Goal: Contribute content: Contribute content

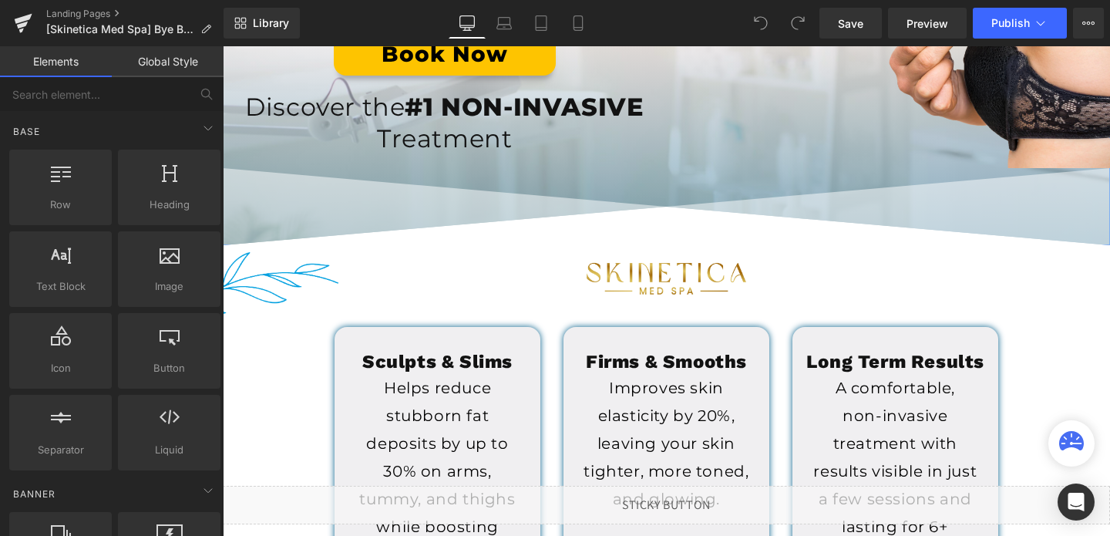
scroll to position [284, 0]
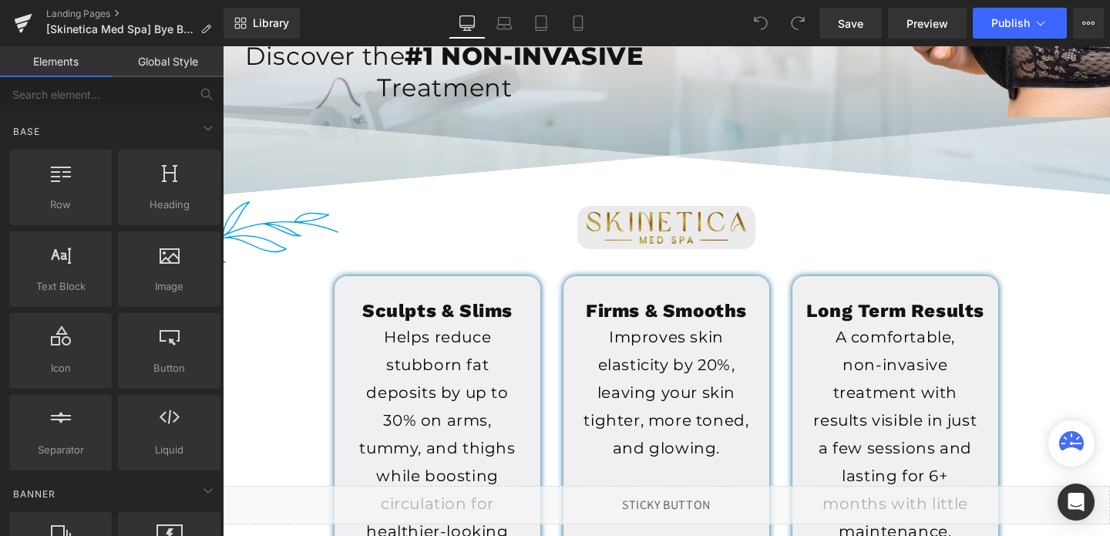
click at [689, 240] on img at bounding box center [665, 227] width 177 height 42
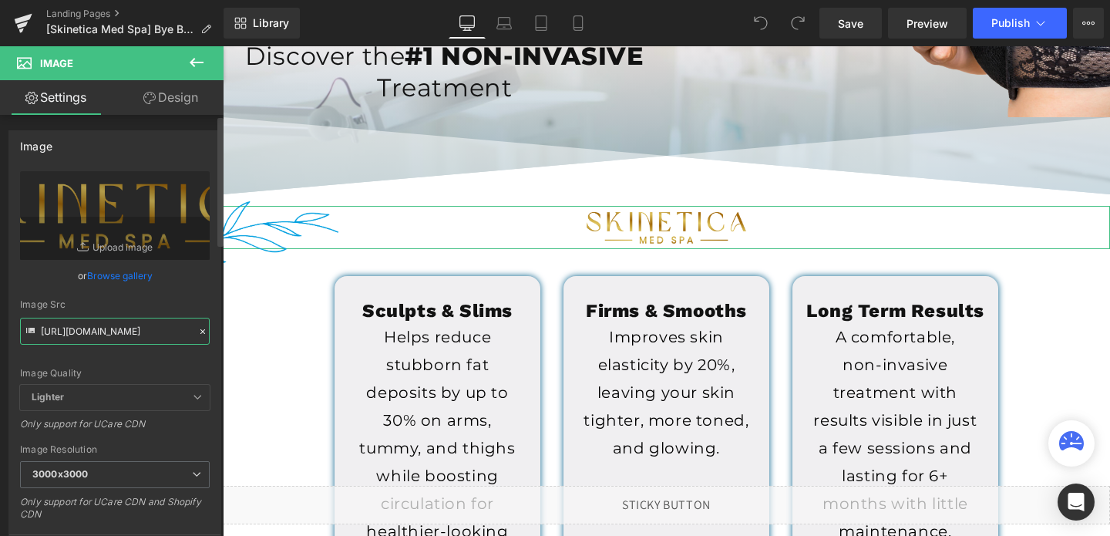
click at [75, 335] on input "https://cdn.shopify.com/s/files/1/0758/1601/0010/files/Skinetica_logo_3000x3000…" at bounding box center [115, 331] width 190 height 27
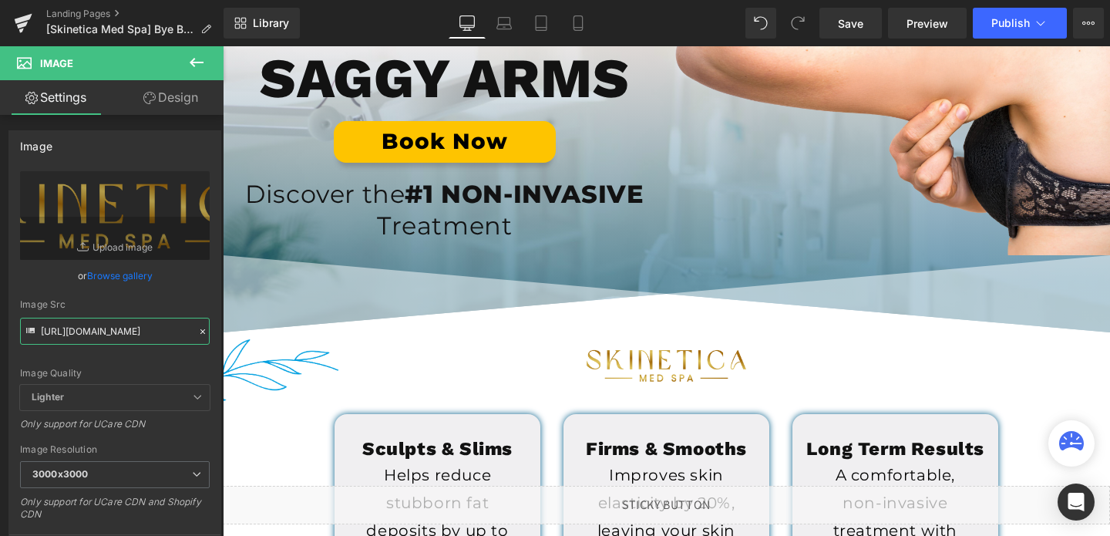
scroll to position [0, 0]
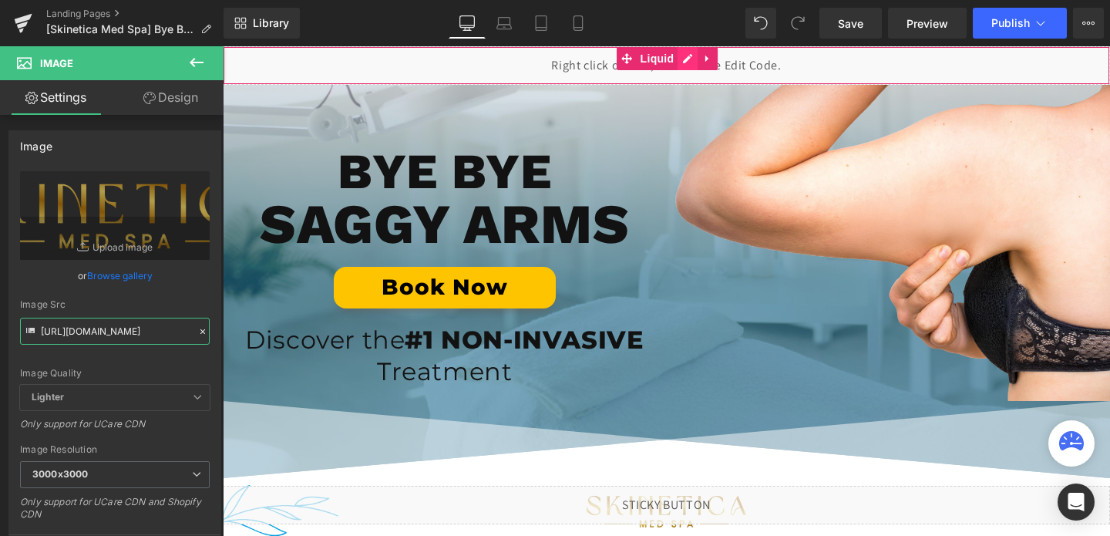
click at [688, 61] on div "Liquid" at bounding box center [666, 65] width 887 height 39
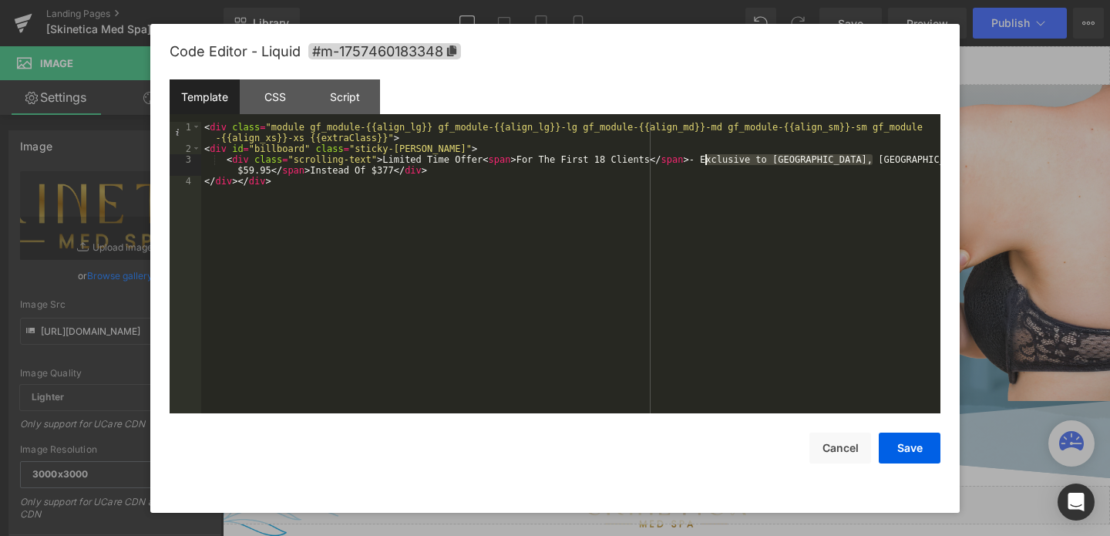
drag, startPoint x: 874, startPoint y: 160, endPoint x: 704, endPoint y: 163, distance: 169.6
click at [704, 163] on div "< div class = "module gf_module-{{align_lg}} gf_module-{{align_lg}}-lg gf_modul…" at bounding box center [570, 284] width 739 height 324
click at [840, 443] on button "Cancel" at bounding box center [840, 447] width 62 height 31
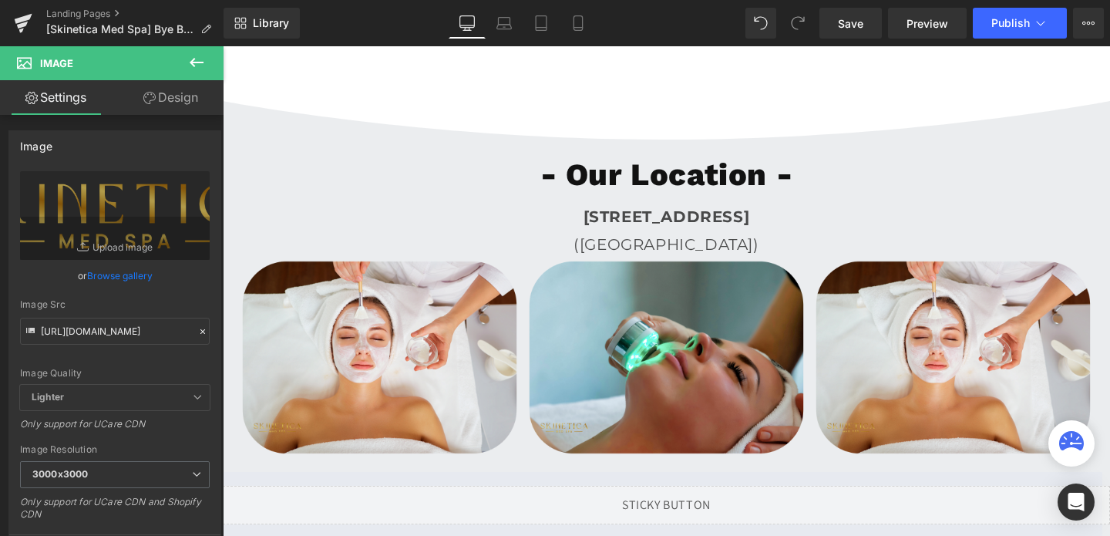
scroll to position [4213, 0]
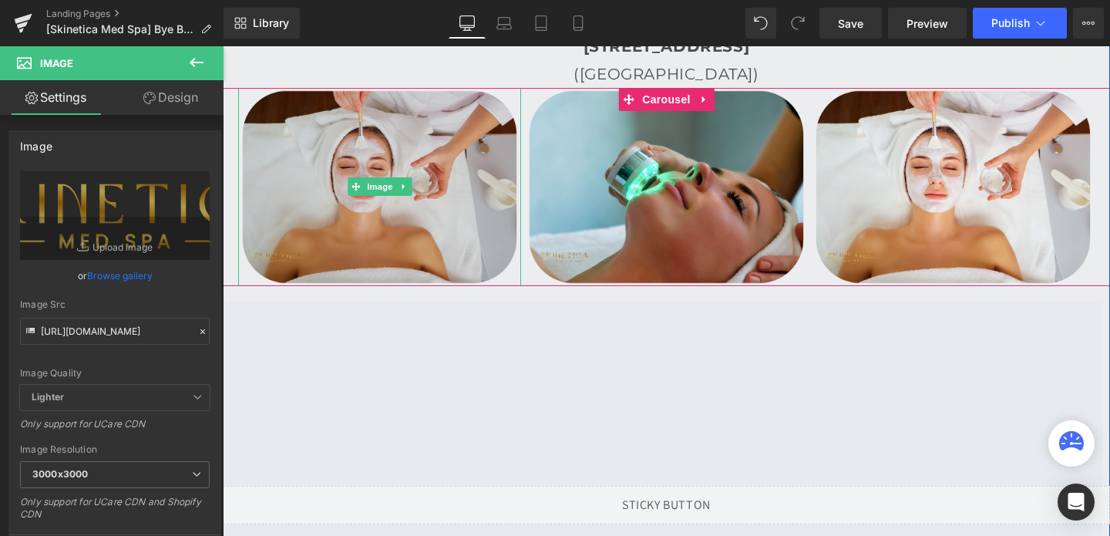
click at [380, 228] on img at bounding box center [379, 187] width 283 height 198
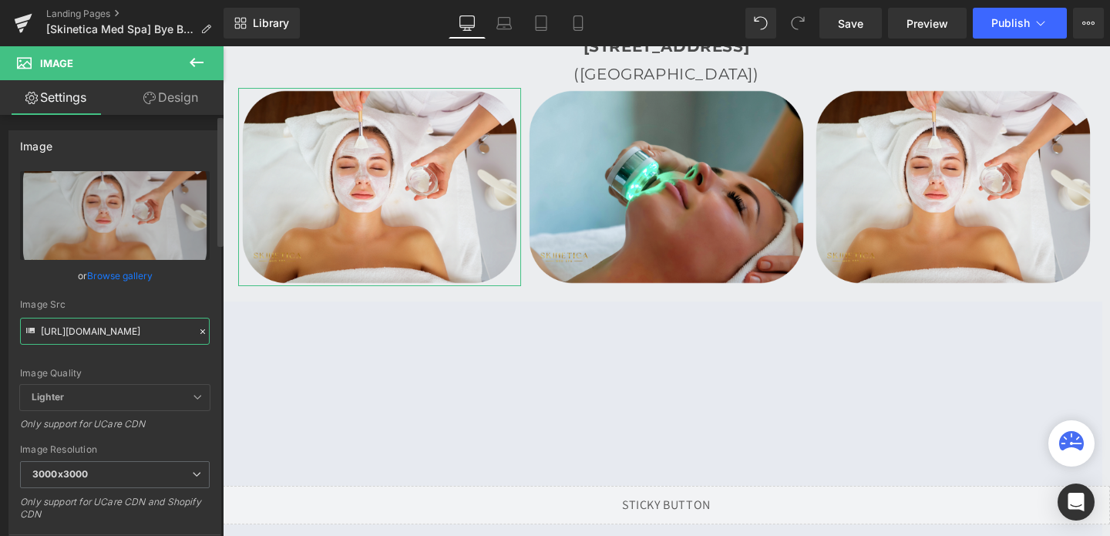
click at [111, 341] on input "[URL][DOMAIN_NAME]" at bounding box center [115, 331] width 190 height 27
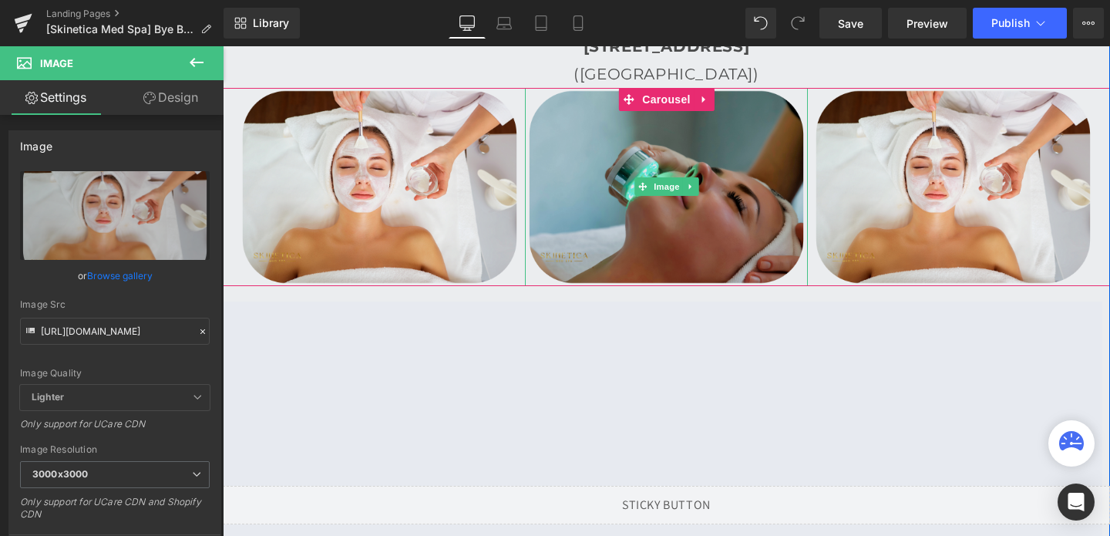
click at [677, 170] on img at bounding box center [666, 187] width 283 height 198
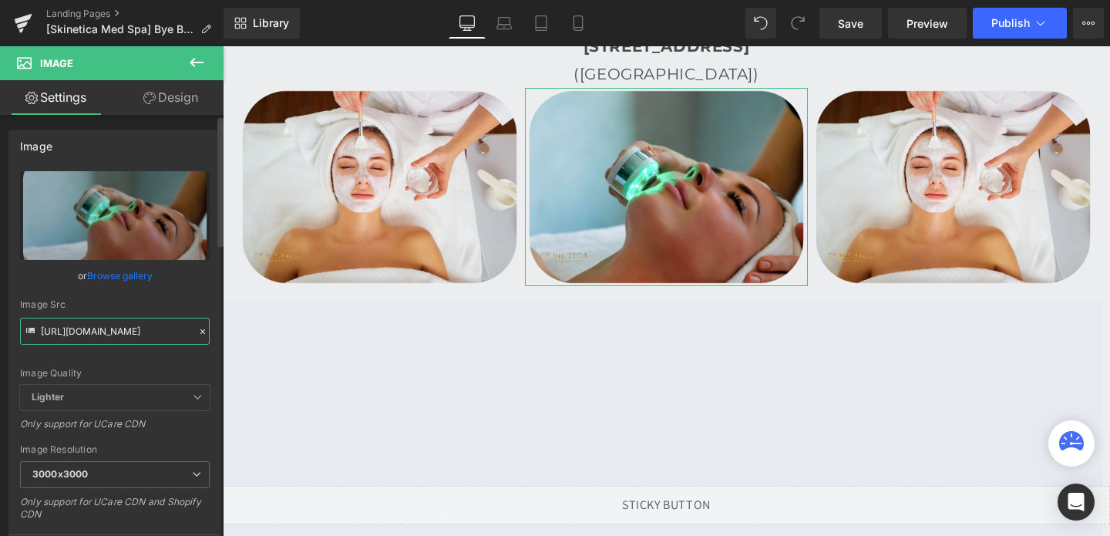
click at [121, 321] on input "https://cdn.shopify.com/s/files/1/0758/1601/0010/files/skinetica_temp_3_3000x30…" at bounding box center [115, 331] width 190 height 27
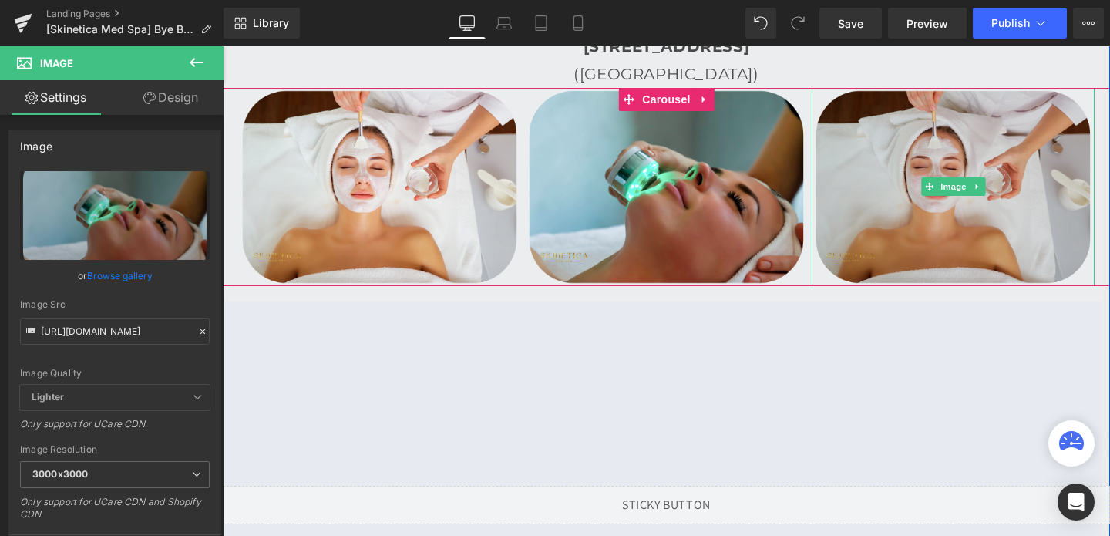
click at [912, 153] on img at bounding box center [952, 187] width 283 height 198
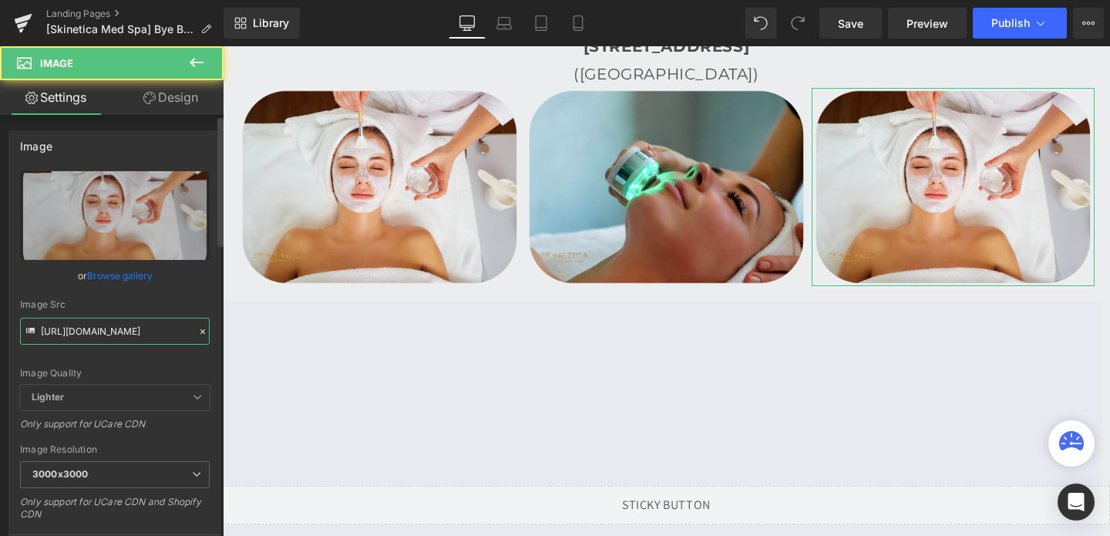
click at [162, 325] on input "[URL][DOMAIN_NAME]" at bounding box center [115, 331] width 190 height 27
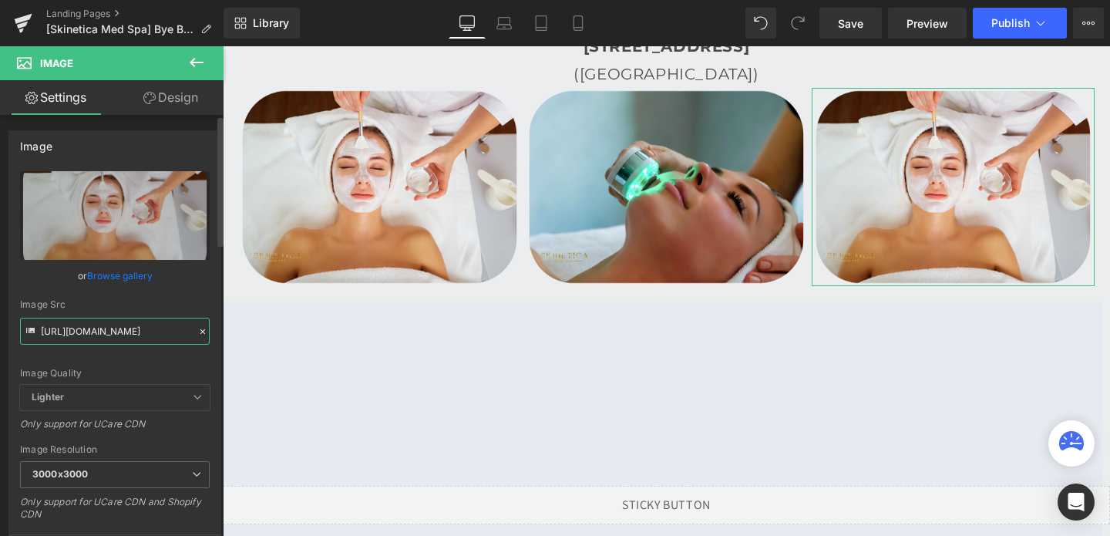
click at [162, 325] on input "[URL][DOMAIN_NAME]" at bounding box center [115, 331] width 190 height 27
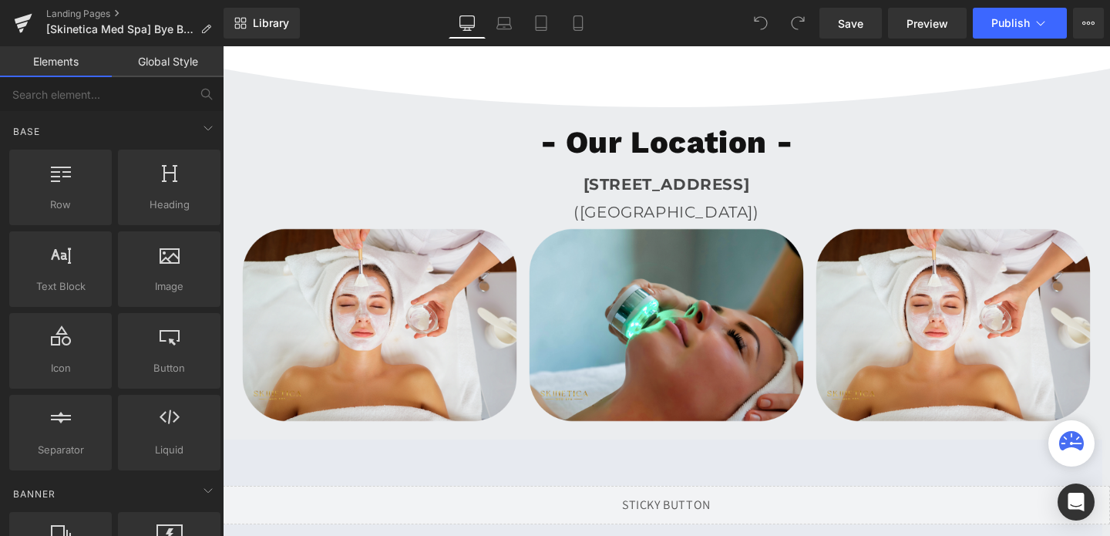
scroll to position [4077, 0]
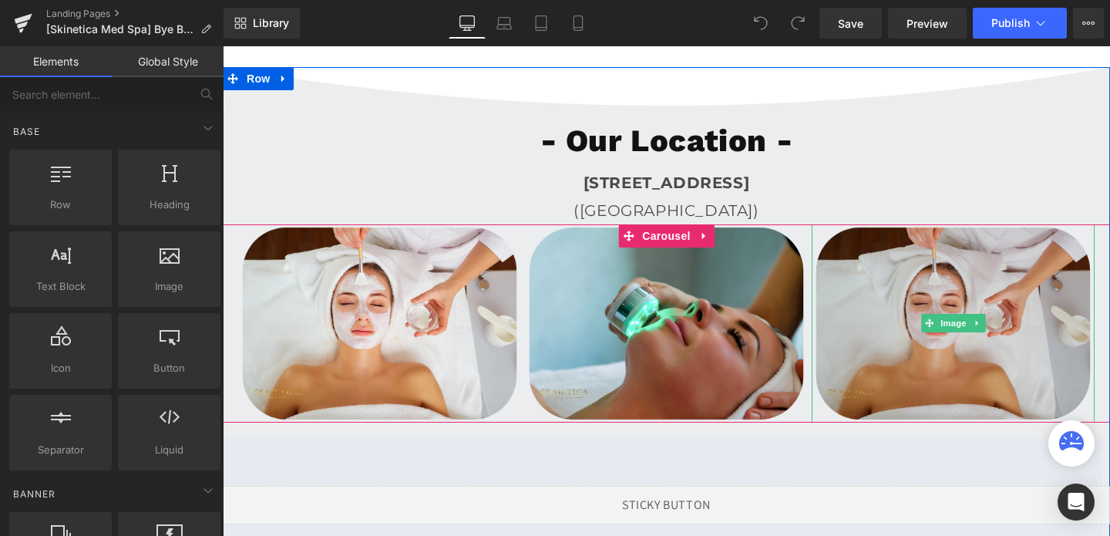
click at [923, 323] on span at bounding box center [929, 323] width 16 height 18
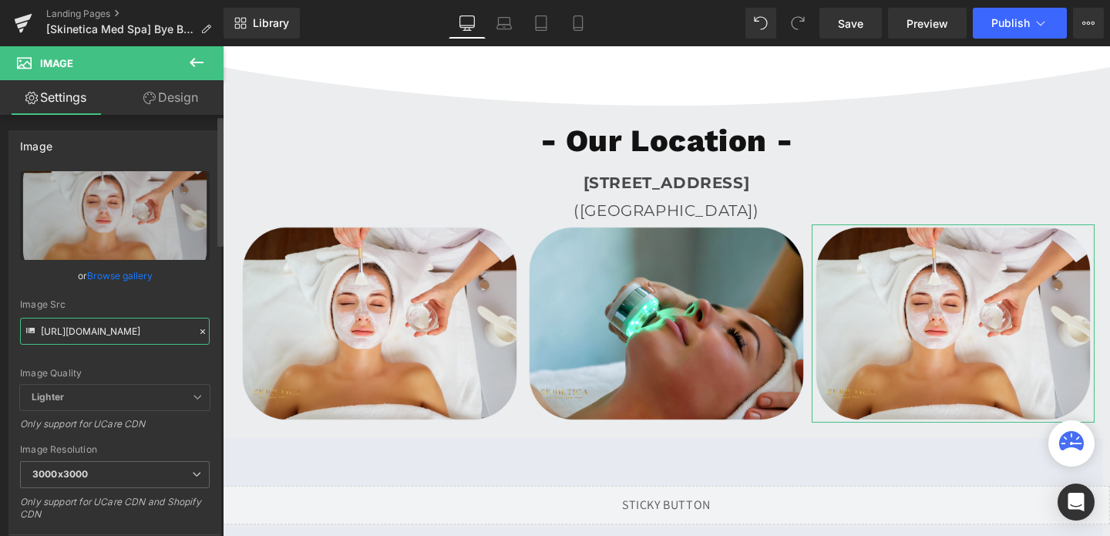
click at [132, 337] on input "[URL][DOMAIN_NAME]" at bounding box center [115, 331] width 190 height 27
paste input "2.png?v=1756238034"
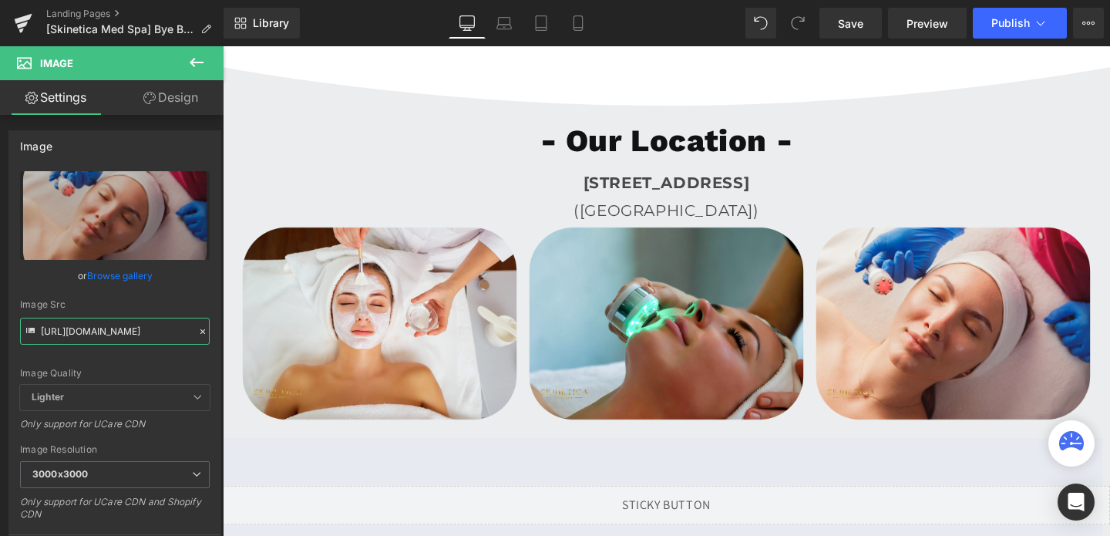
type input "[URL][DOMAIN_NAME]"
click at [1015, 29] on span "Publish" at bounding box center [1010, 23] width 39 height 12
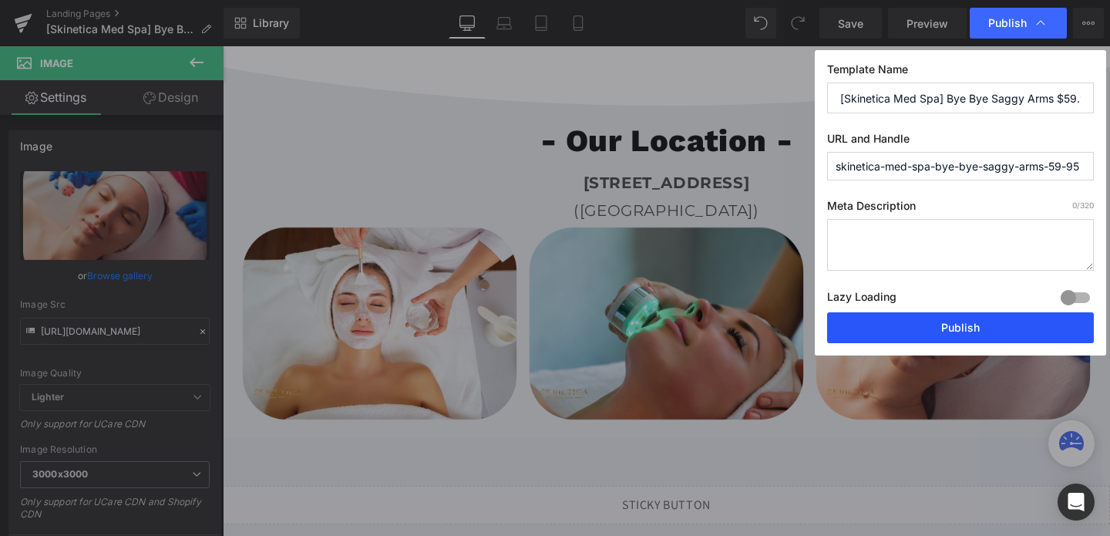
click at [947, 327] on button "Publish" at bounding box center [960, 327] width 267 height 31
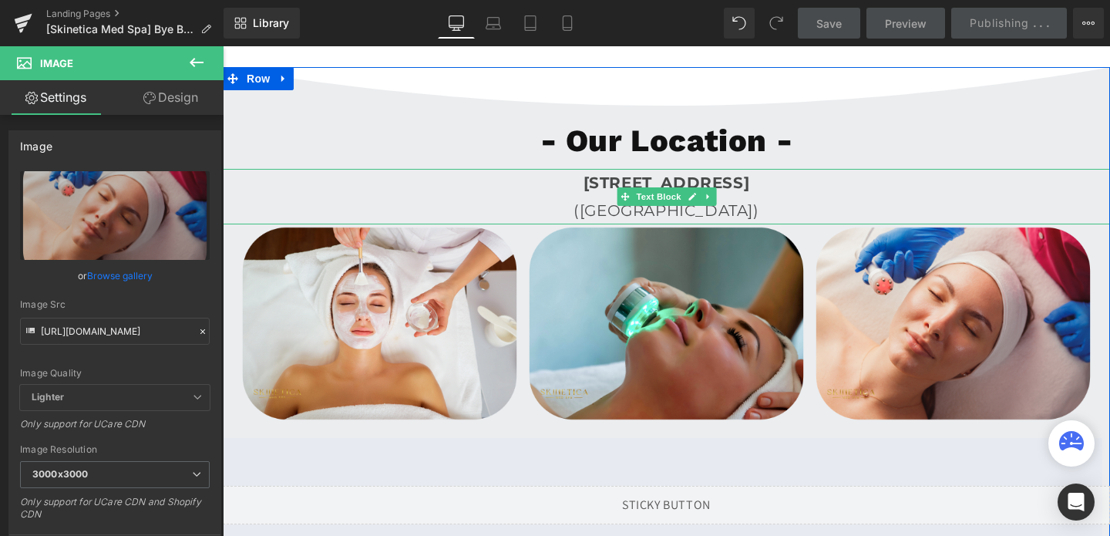
click at [652, 187] on link "Text Block" at bounding box center [650, 196] width 67 height 18
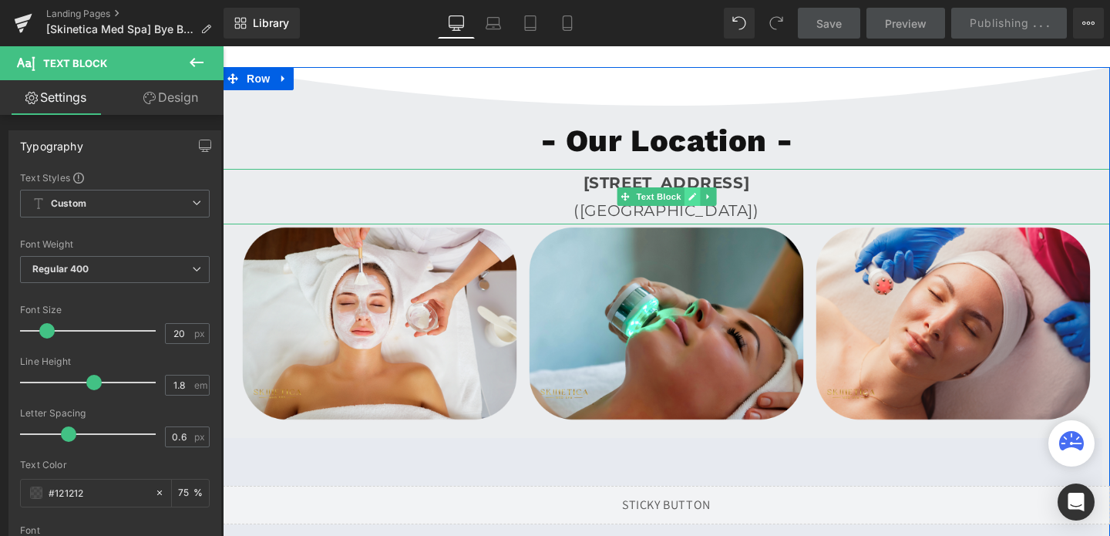
click at [695, 192] on icon at bounding box center [691, 196] width 8 height 9
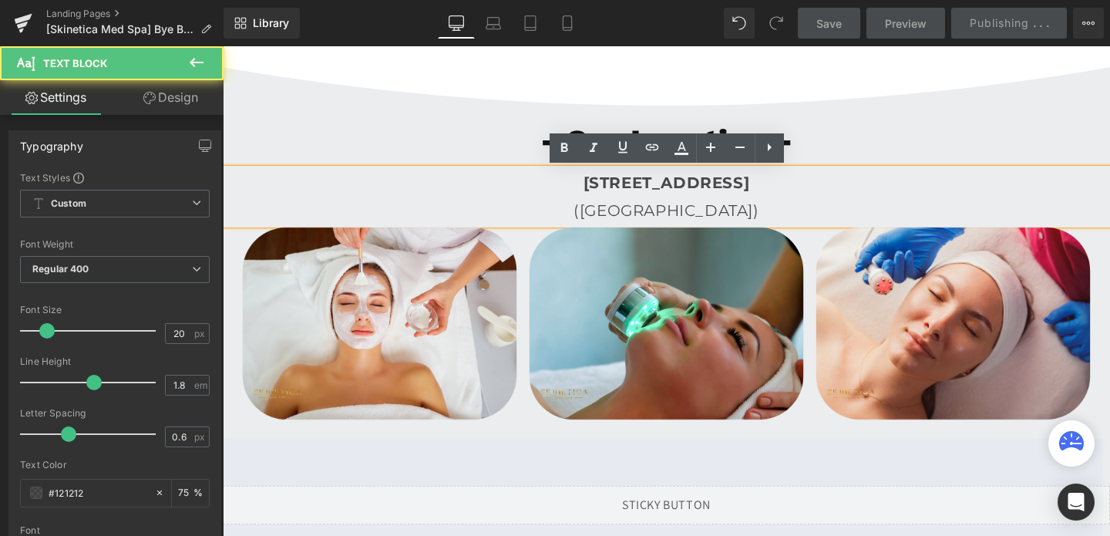
drag, startPoint x: 464, startPoint y: 184, endPoint x: 913, endPoint y: 218, distance: 450.6
click at [913, 218] on div "[STREET_ADDRESS] ([GEOGRAPHIC_DATA])" at bounding box center [666, 196] width 887 height 55
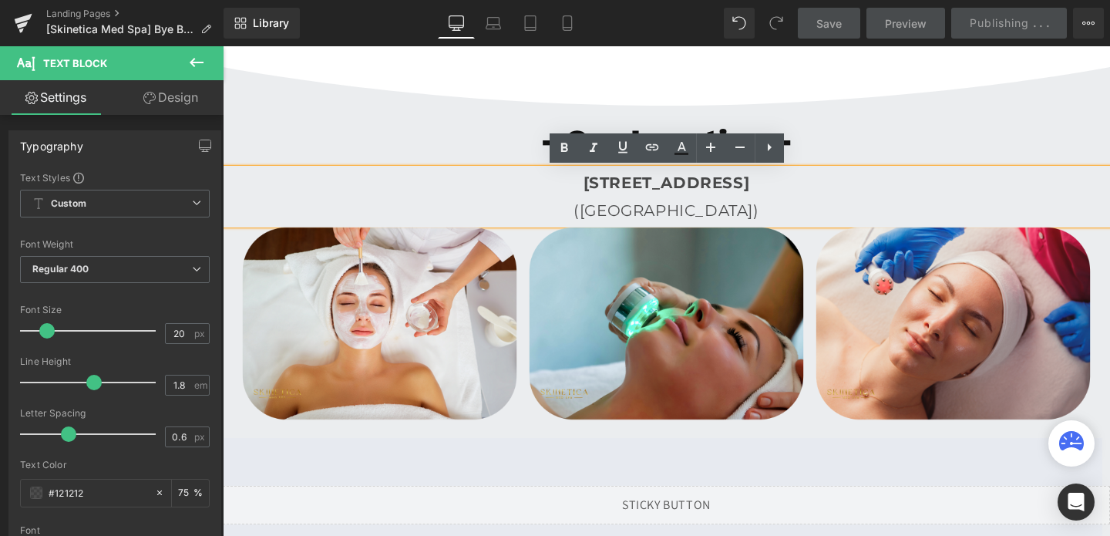
copy div "[STREET_ADDRESS] ([GEOGRAPHIC_DATA])"
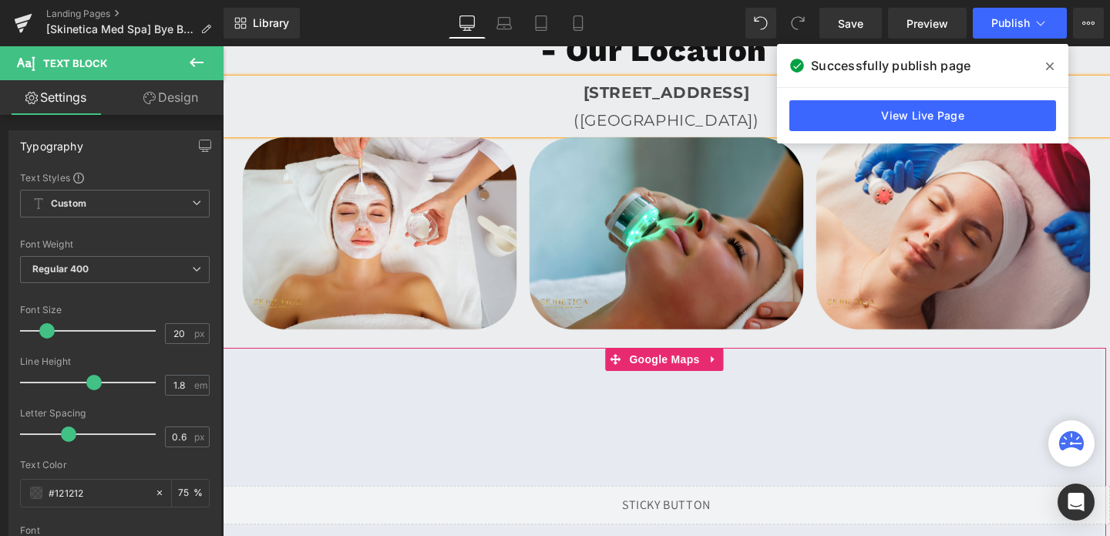
scroll to position [4269, 0]
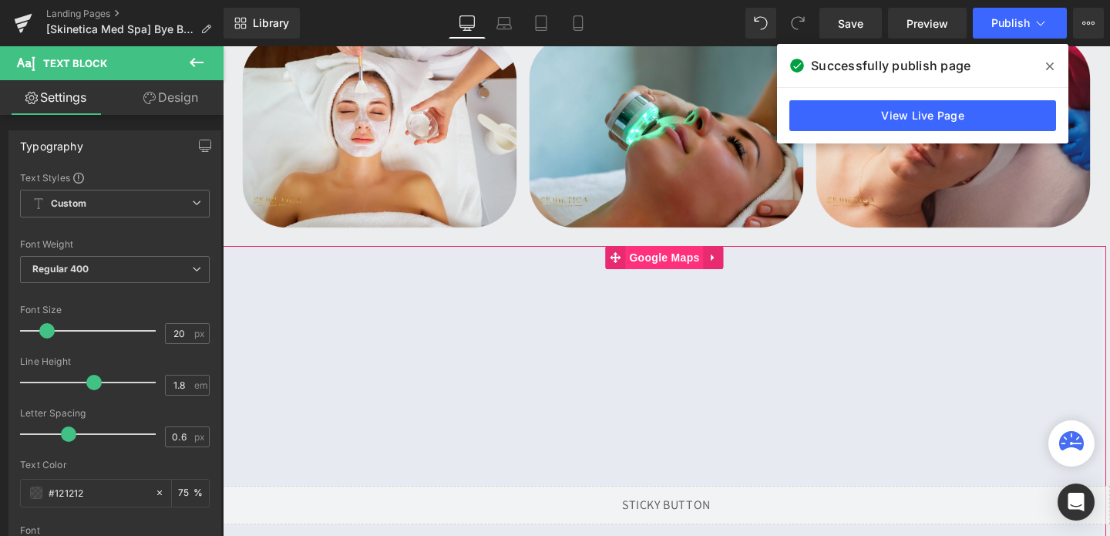
click at [672, 257] on span "Google Maps" at bounding box center [664, 257] width 78 height 23
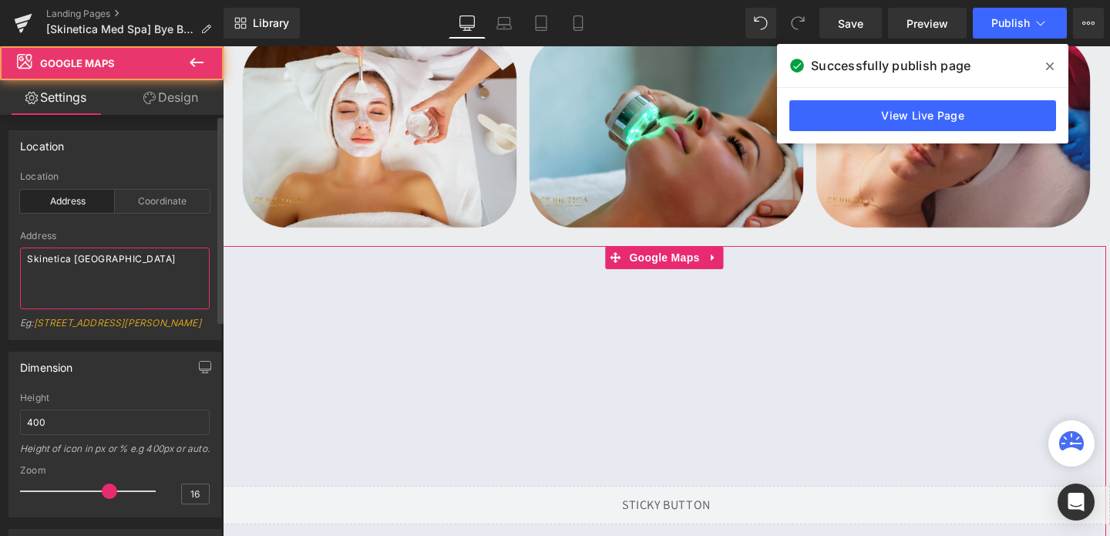
click at [126, 261] on textarea "Skinetica [GEOGRAPHIC_DATA]" at bounding box center [115, 278] width 190 height 62
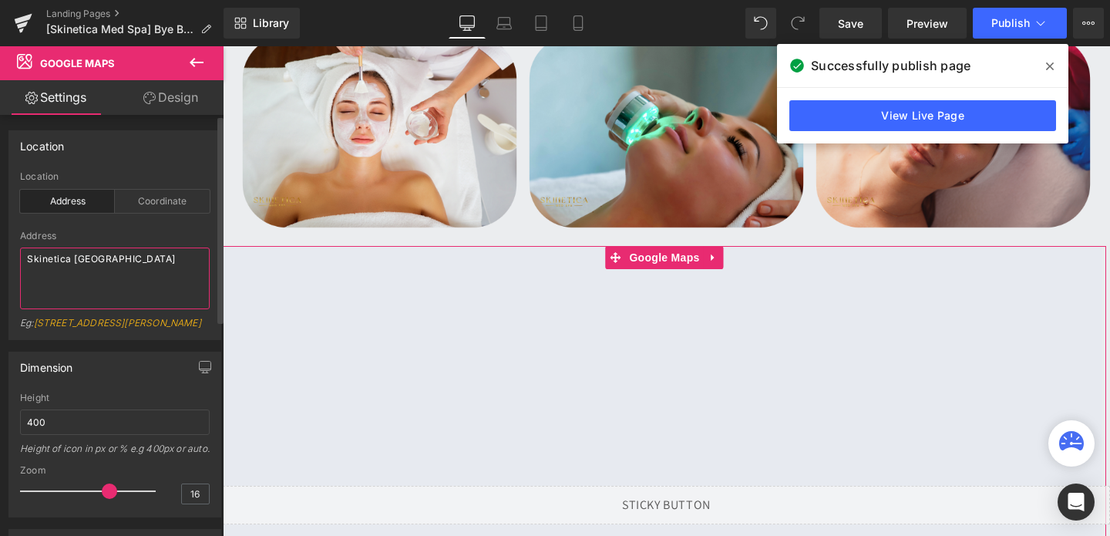
click at [126, 261] on textarea "Skinetica [GEOGRAPHIC_DATA]" at bounding box center [115, 278] width 190 height 62
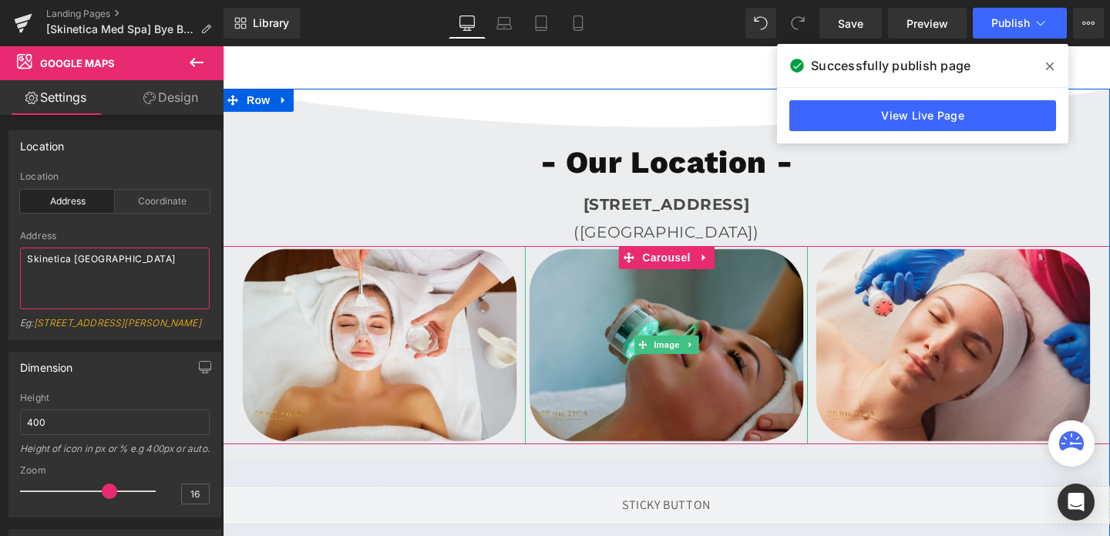
scroll to position [4011, 0]
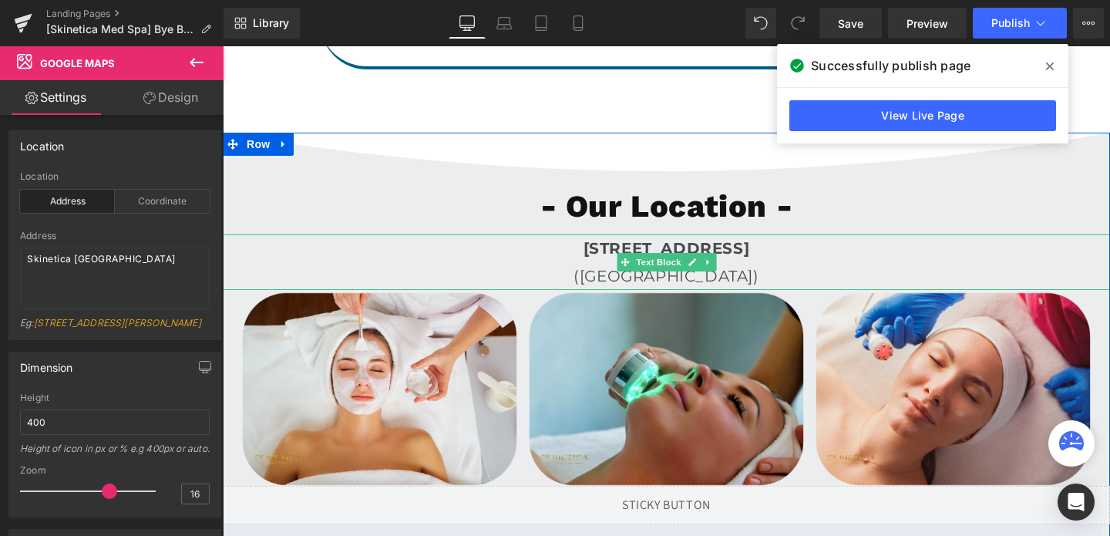
click at [583, 254] on b "[STREET_ADDRESS]" at bounding box center [666, 248] width 166 height 18
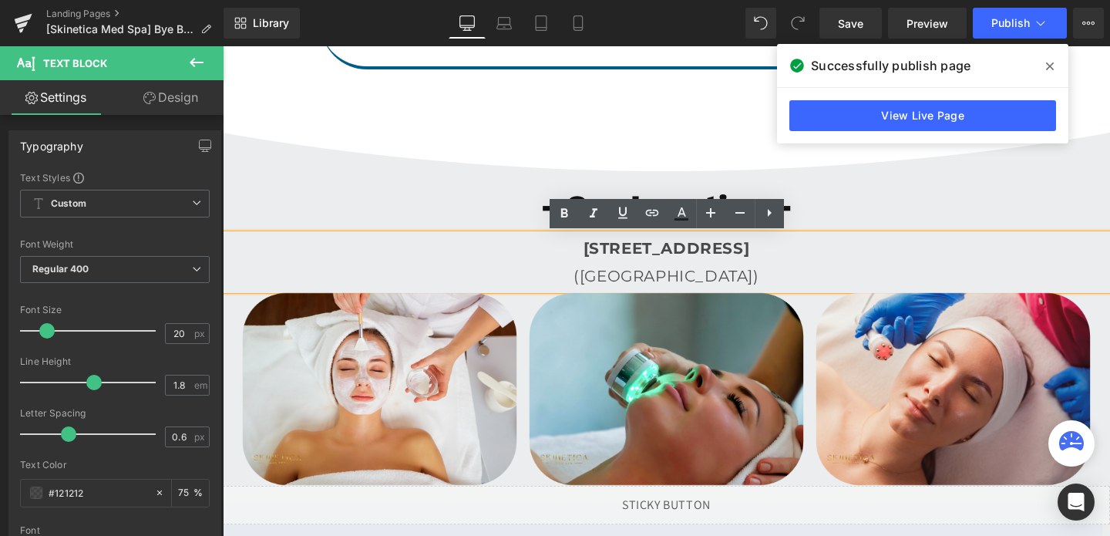
drag, startPoint x: 469, startPoint y: 250, endPoint x: 946, endPoint y: 284, distance: 479.0
click at [946, 284] on div "[STREET_ADDRESS] ([GEOGRAPHIC_DATA])" at bounding box center [666, 261] width 887 height 55
copy div "[STREET_ADDRESS] ([GEOGRAPHIC_DATA])"
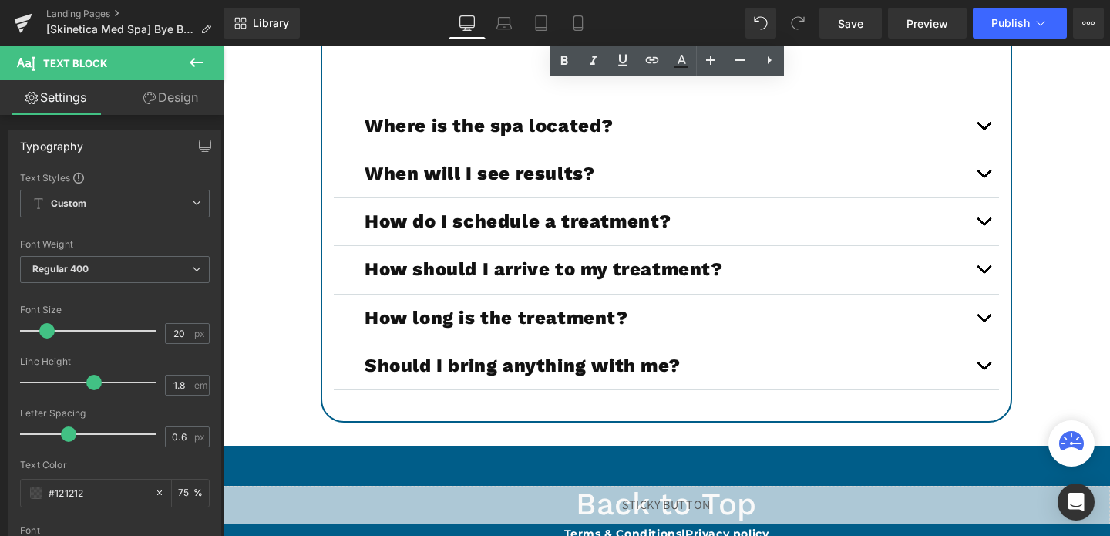
scroll to position [5319, 0]
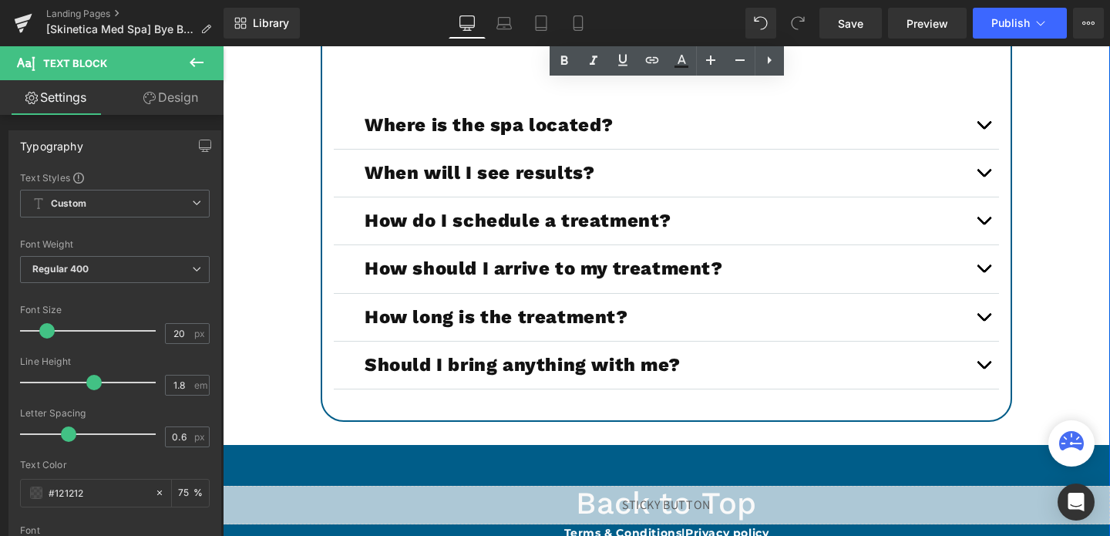
click at [223, 46] on div at bounding box center [223, 46] width 0 height 0
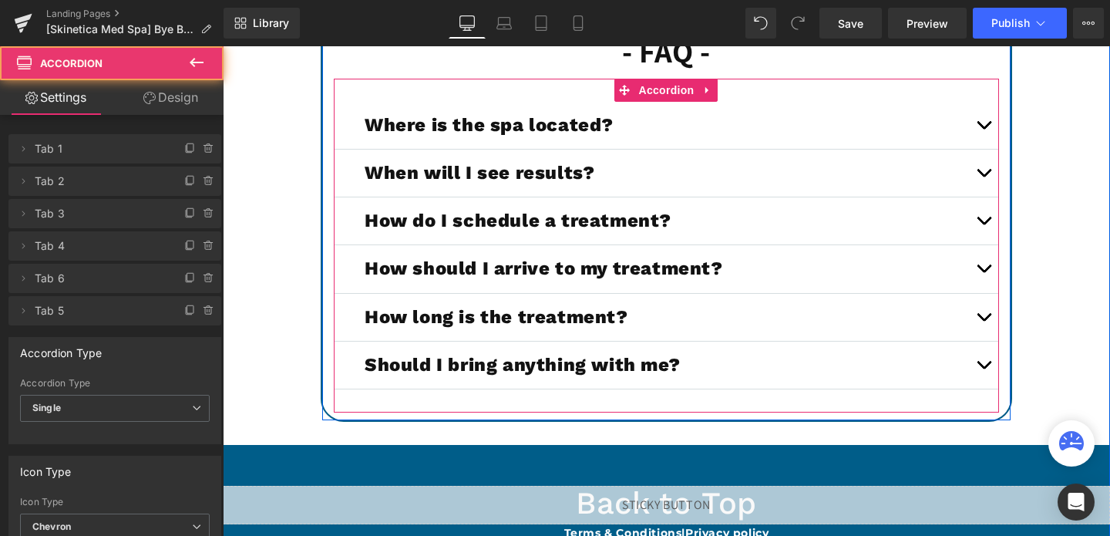
click at [984, 120] on button "button" at bounding box center [983, 125] width 31 height 47
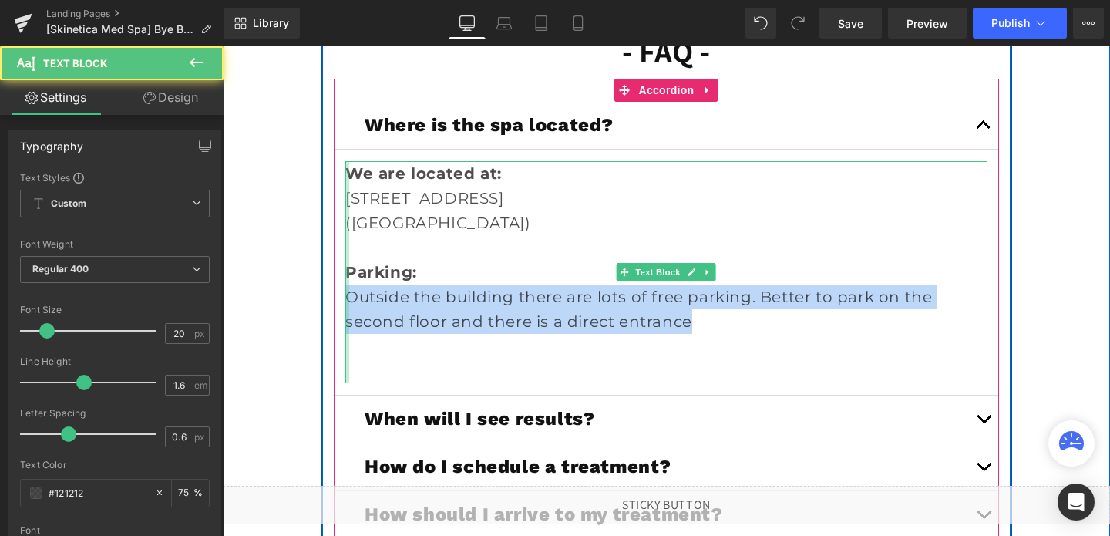
drag, startPoint x: 709, startPoint y: 317, endPoint x: 345, endPoint y: 304, distance: 364.0
click at [345, 304] on div "We are located at: [STREET_ADDRESS] ([GEOGRAPHIC_DATA]) Parking: Outside the bu…" at bounding box center [666, 272] width 642 height 222
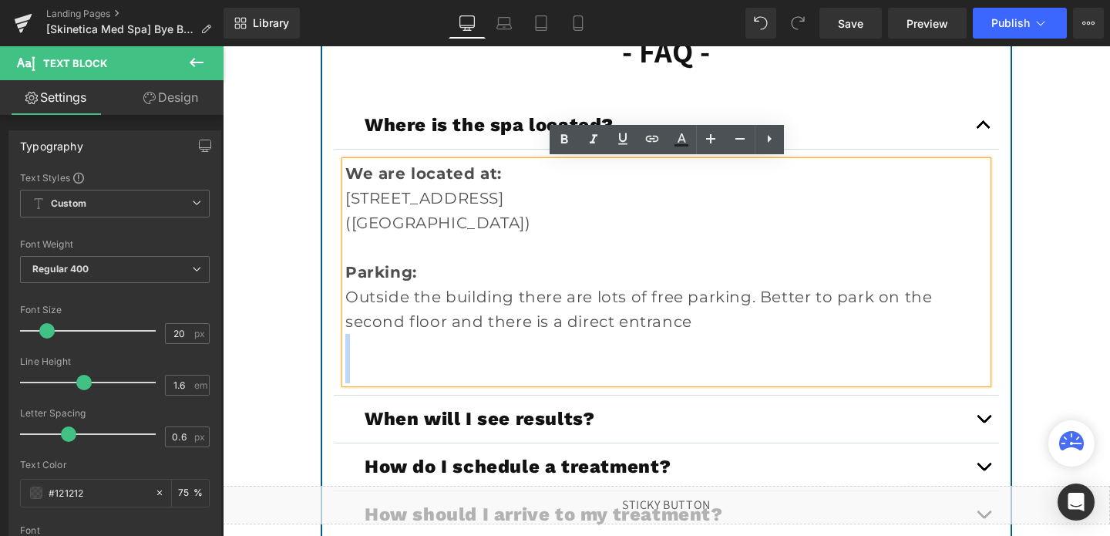
click at [371, 305] on p "Outside the building there are lots of free parking. Better to park on the seco…" at bounding box center [666, 308] width 642 height 49
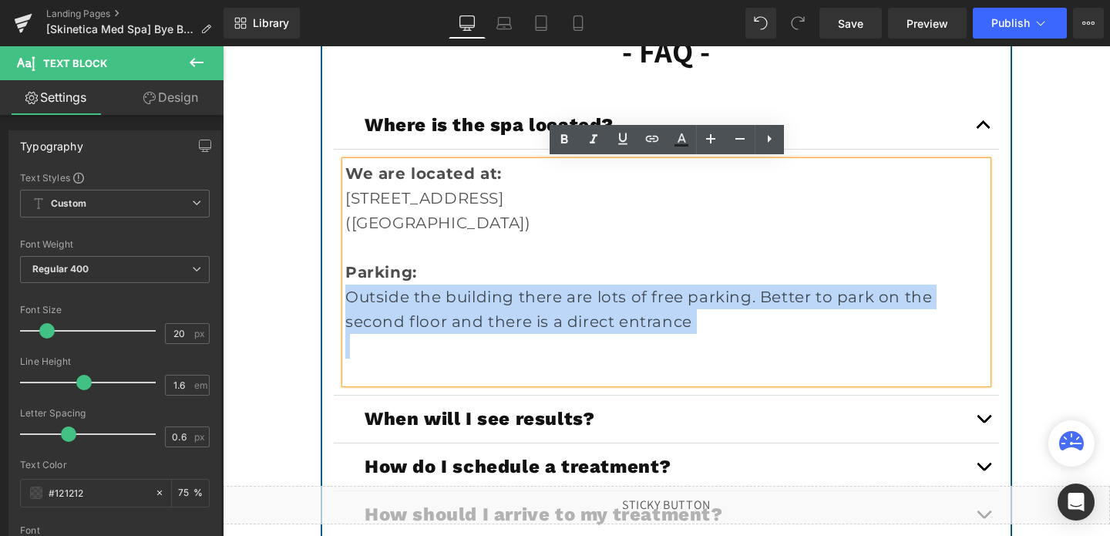
drag, startPoint x: 348, startPoint y: 297, endPoint x: 724, endPoint y: 341, distance: 378.7
click at [724, 341] on div "We are located at: [STREET_ADDRESS] ([GEOGRAPHIC_DATA]) Parking: Outside the bu…" at bounding box center [666, 272] width 642 height 222
copy p "Outside the building there are lots of free parking. Better to park on the seco…"
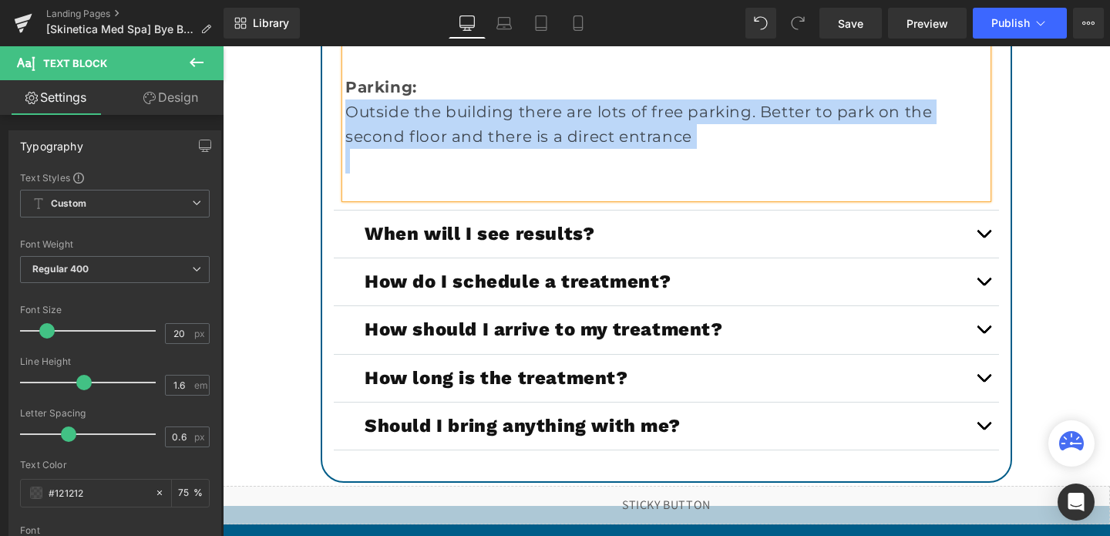
scroll to position [5556, 0]
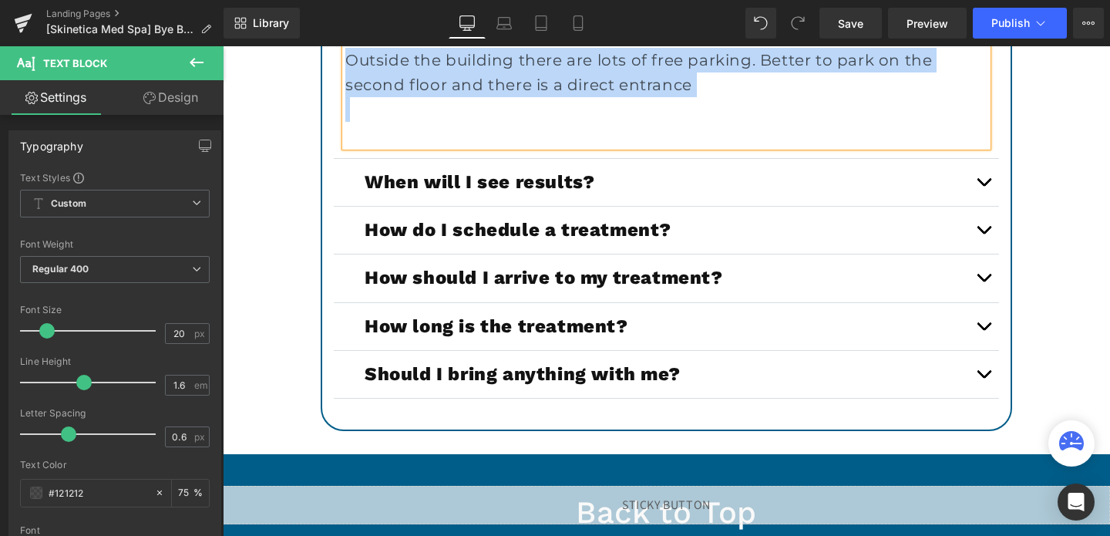
click at [987, 227] on button "button" at bounding box center [983, 230] width 31 height 47
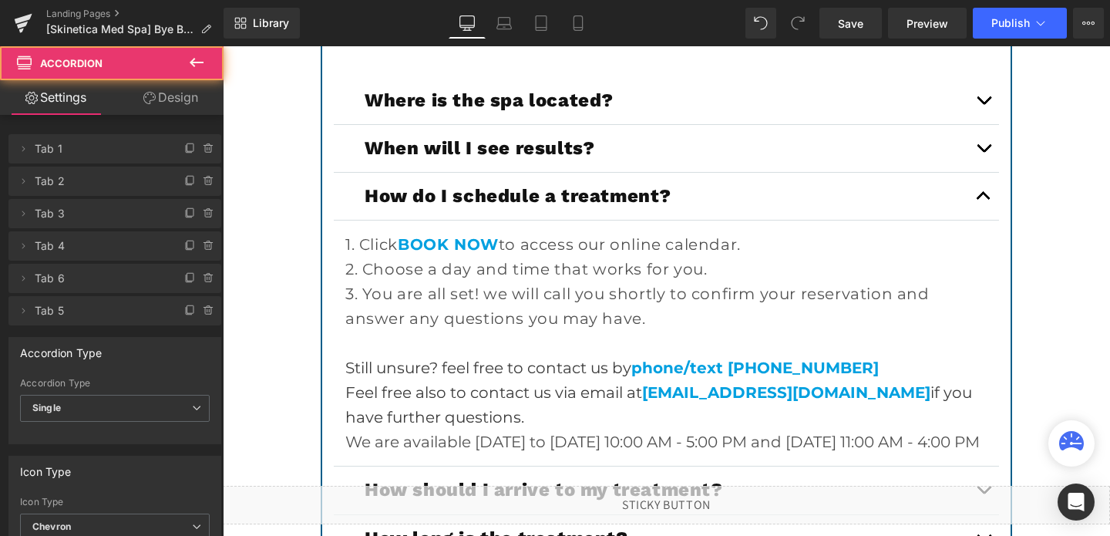
scroll to position [5309, 0]
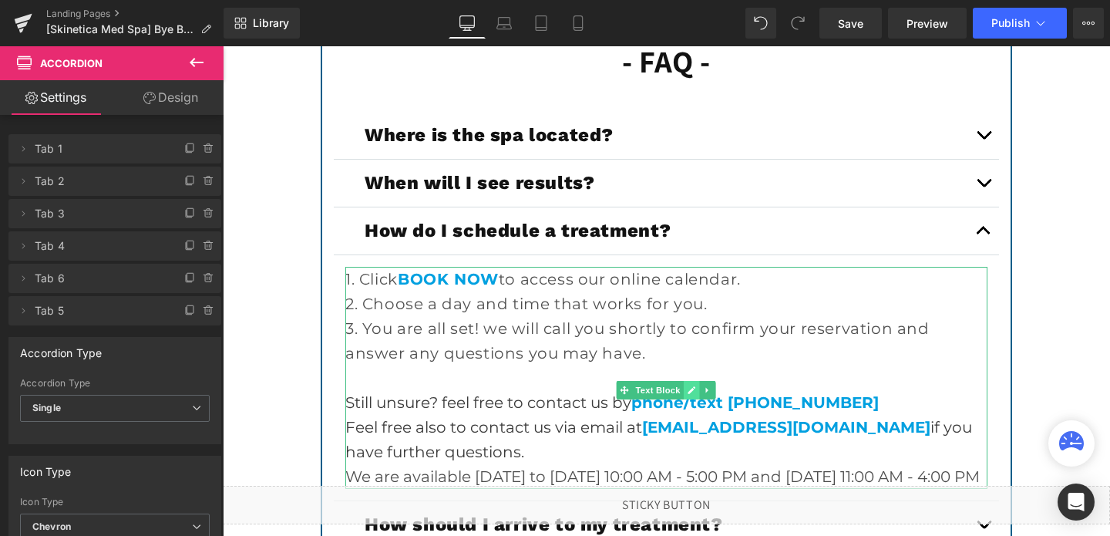
click at [689, 391] on icon at bounding box center [691, 389] width 8 height 9
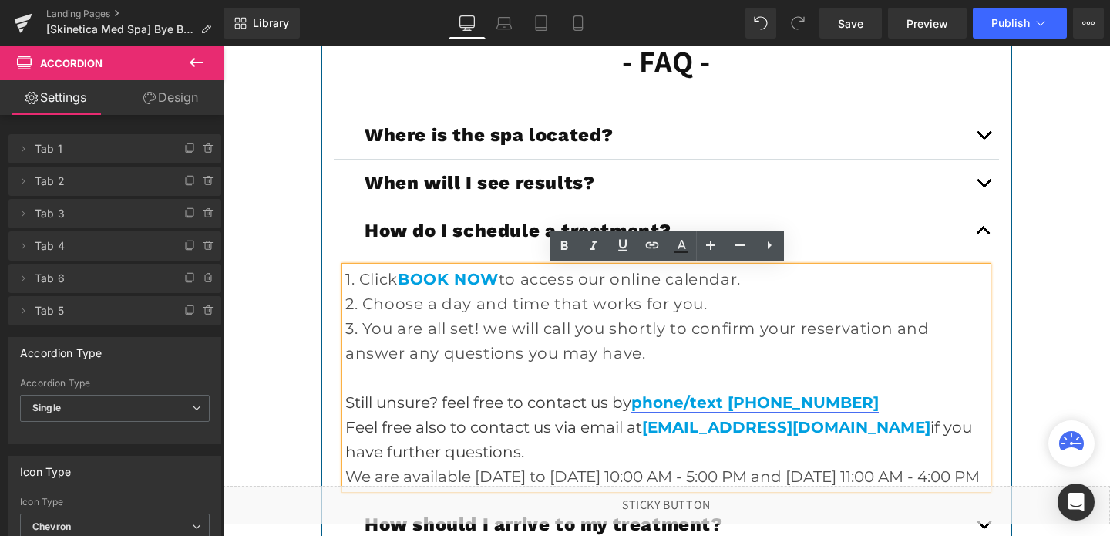
click at [768, 397] on link "phone/text [PHONE_NUMBER]" at bounding box center [754, 402] width 247 height 18
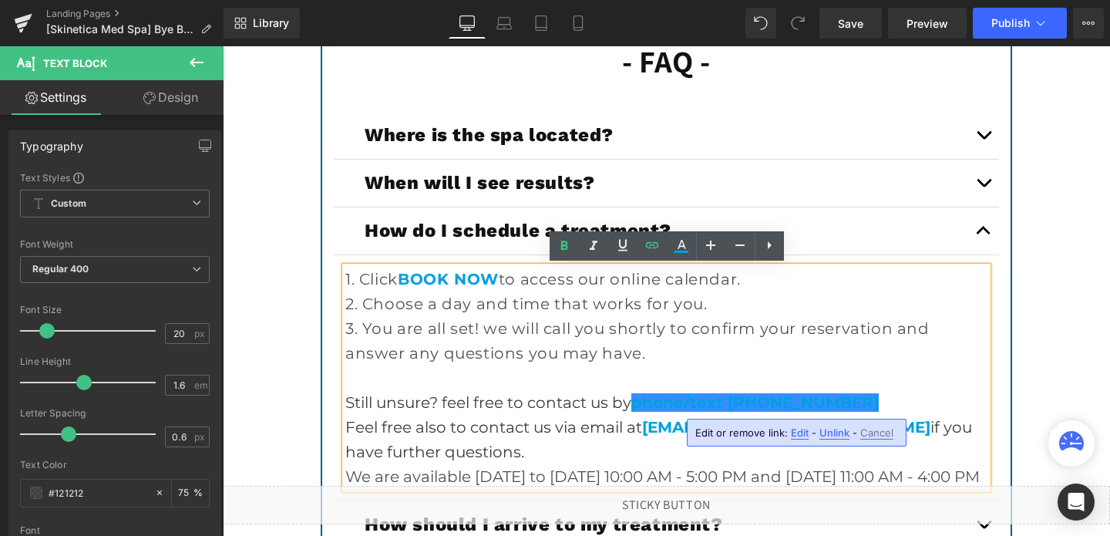
click at [795, 435] on span "Edit" at bounding box center [800, 432] width 18 height 13
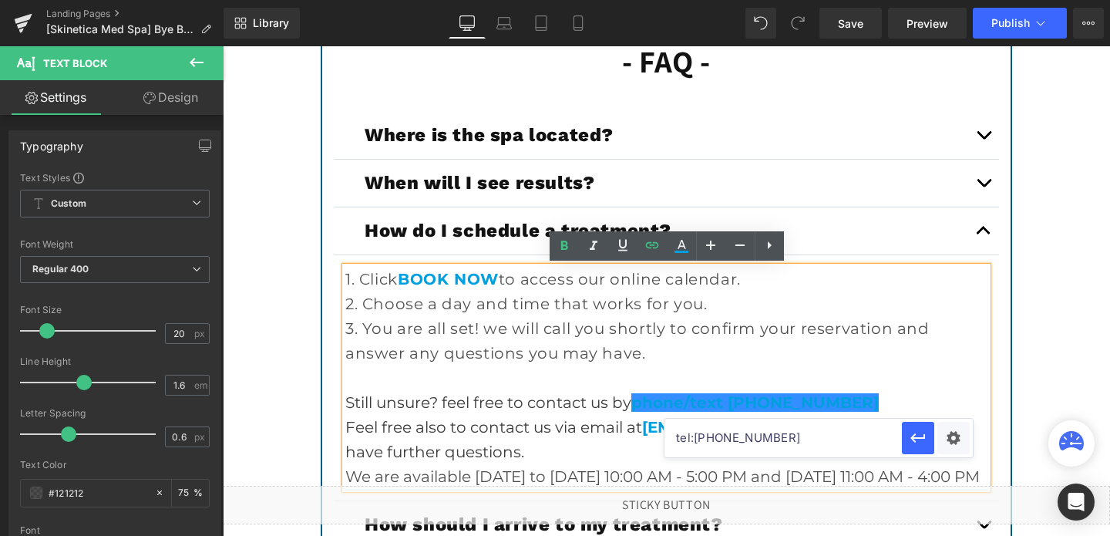
click at [747, 436] on input "tel:[PHONE_NUMBER]" at bounding box center [782, 437] width 237 height 39
click at [762, 442] on input "tel:[PHONE_NUMBER]" at bounding box center [782, 437] width 237 height 39
drag, startPoint x: 760, startPoint y: 438, endPoint x: 695, endPoint y: 441, distance: 64.8
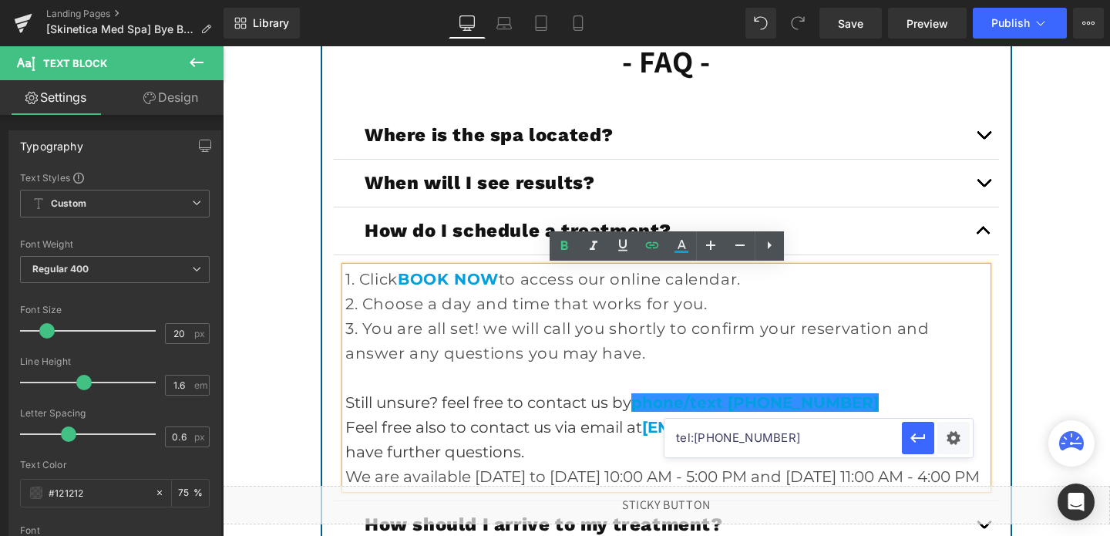
click at [695, 441] on input "tel:[PHONE_NUMBER]" at bounding box center [782, 437] width 237 height 39
paste input "(619) 853-"
click at [697, 436] on input "tel:[PHONE_NUMBER]" at bounding box center [782, 437] width 237 height 39
type input "tel:[PHONE_NUMBER]"
click at [755, 404] on link "phone/text [PHONE_NUMBER]" at bounding box center [754, 402] width 247 height 18
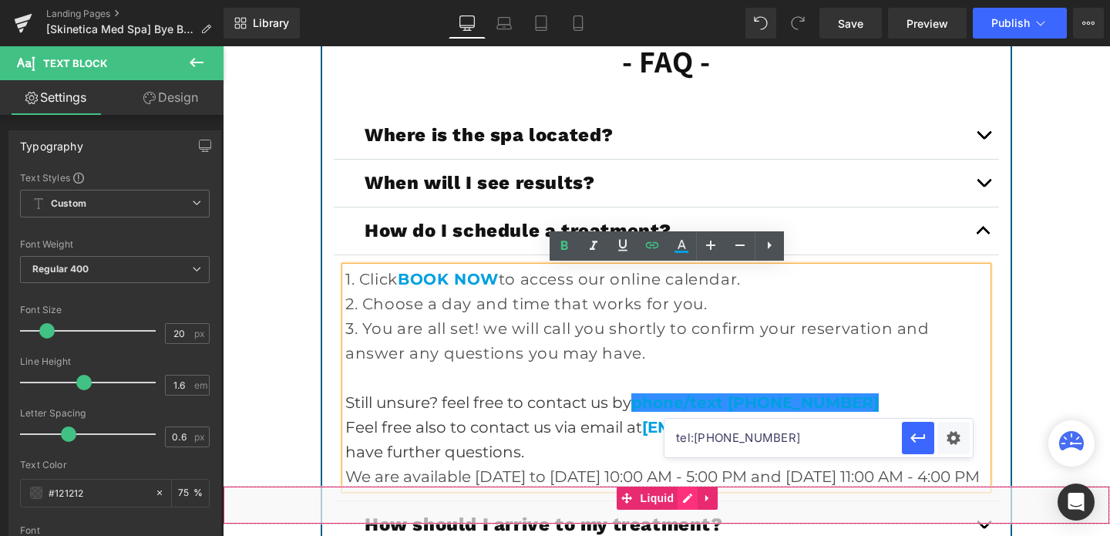
click at [690, 496] on div "Liquid" at bounding box center [666, 505] width 887 height 39
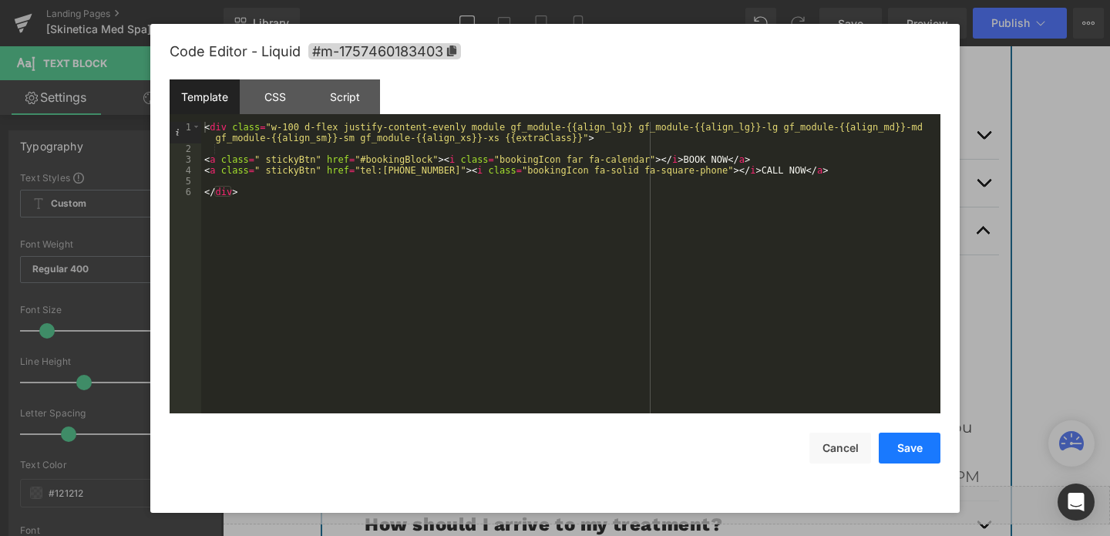
click at [924, 438] on button "Save" at bounding box center [910, 447] width 62 height 31
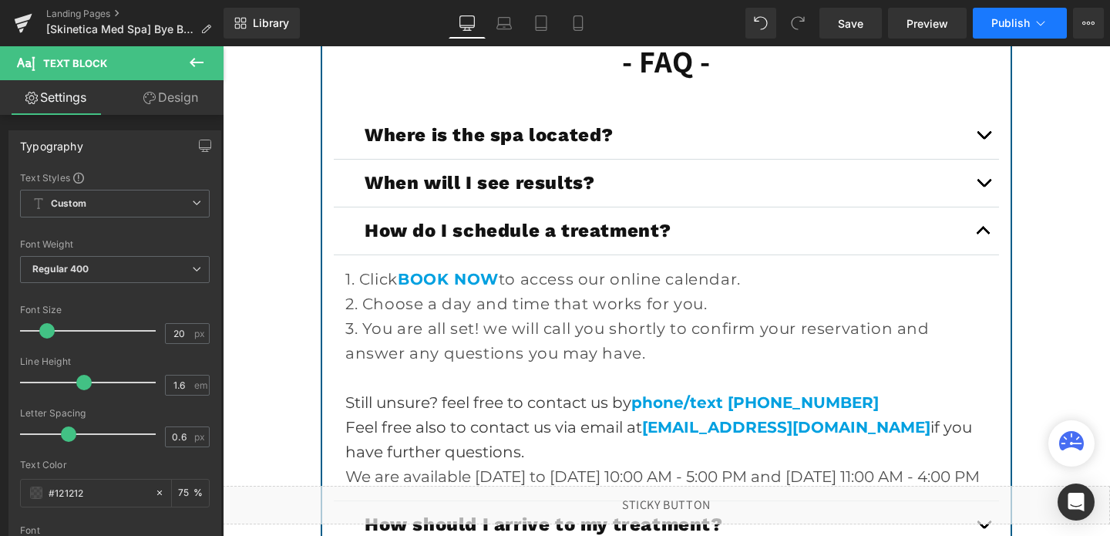
click at [991, 29] on span "Publish" at bounding box center [1010, 23] width 39 height 12
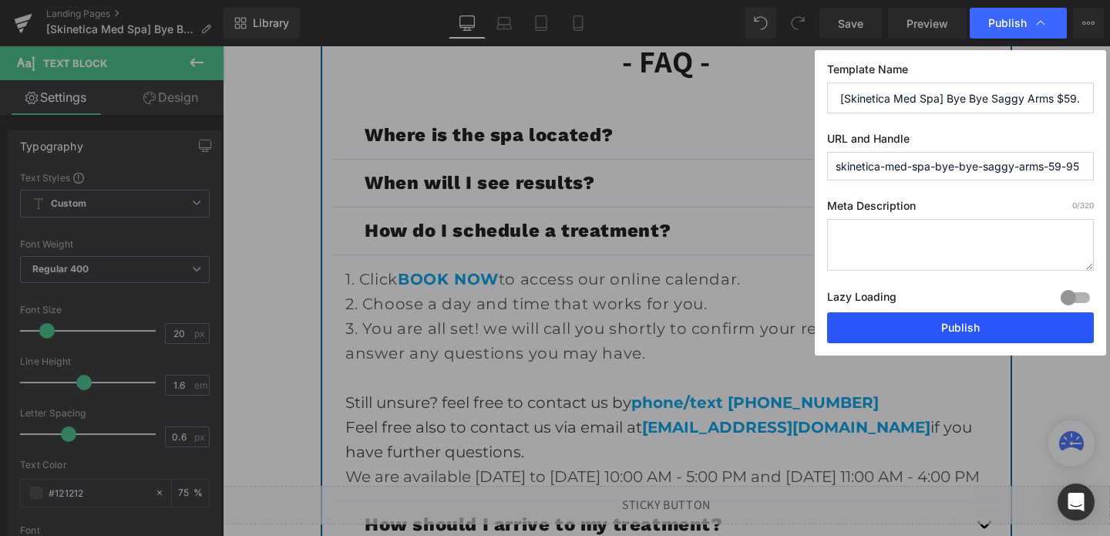
click at [990, 329] on button "Publish" at bounding box center [960, 327] width 267 height 31
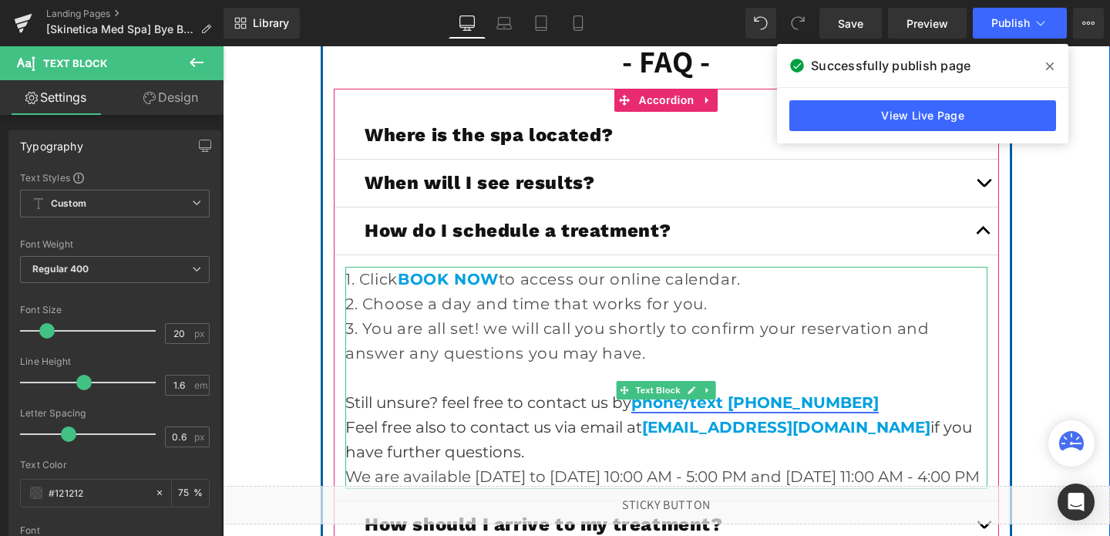
click at [751, 406] on link "phone/text [PHONE_NUMBER]" at bounding box center [754, 402] width 247 height 18
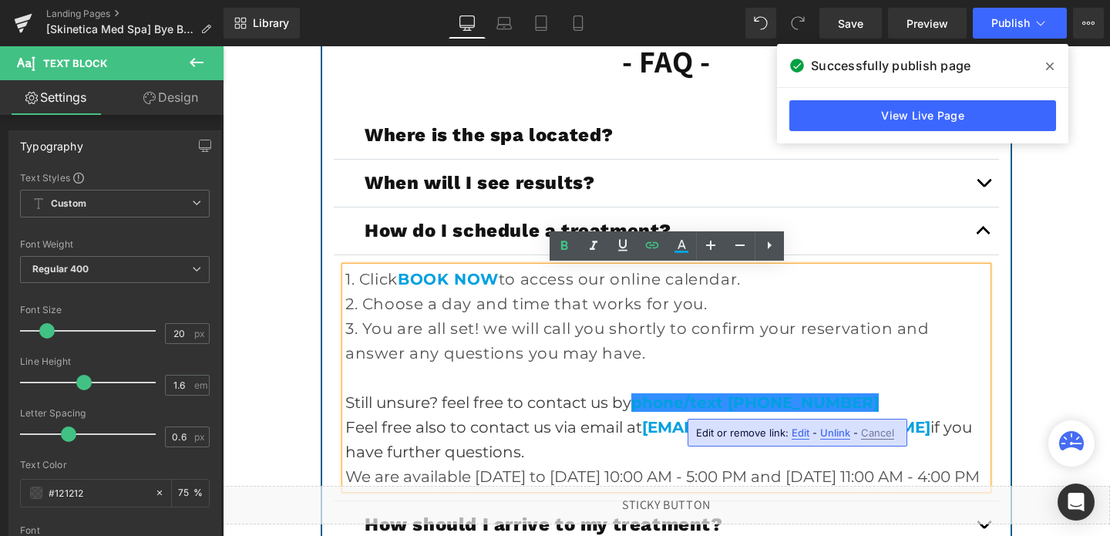
click at [794, 428] on span "Edit" at bounding box center [800, 432] width 18 height 13
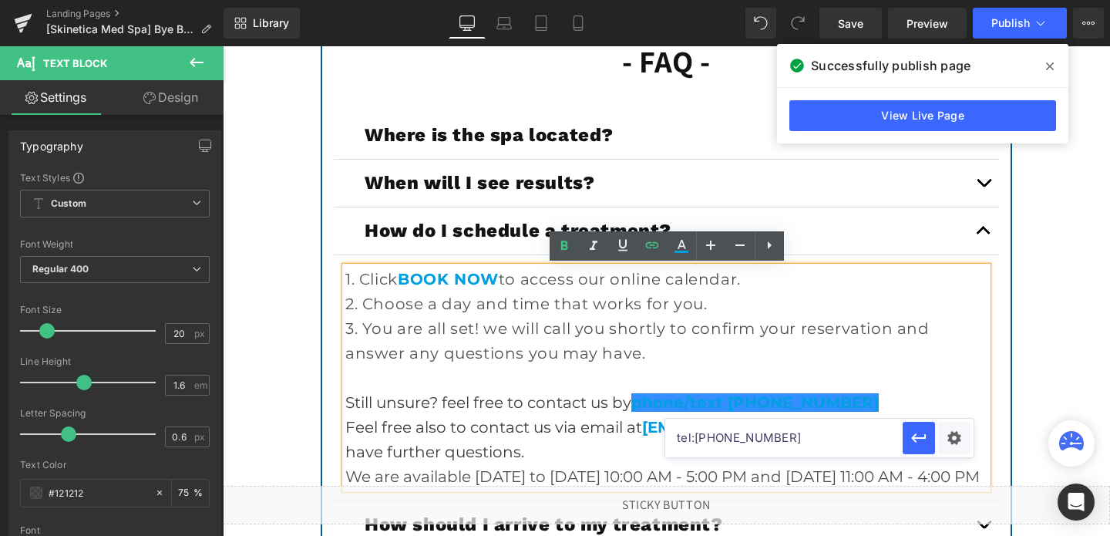
click at [722, 434] on input "tel:[PHONE_NUMBER]" at bounding box center [783, 437] width 237 height 39
paste input "(619) 853-"
type input "tel:[PHONE_NUMBER]"
click at [757, 409] on link "phone/text [PHONE_NUMBER]" at bounding box center [754, 402] width 247 height 18
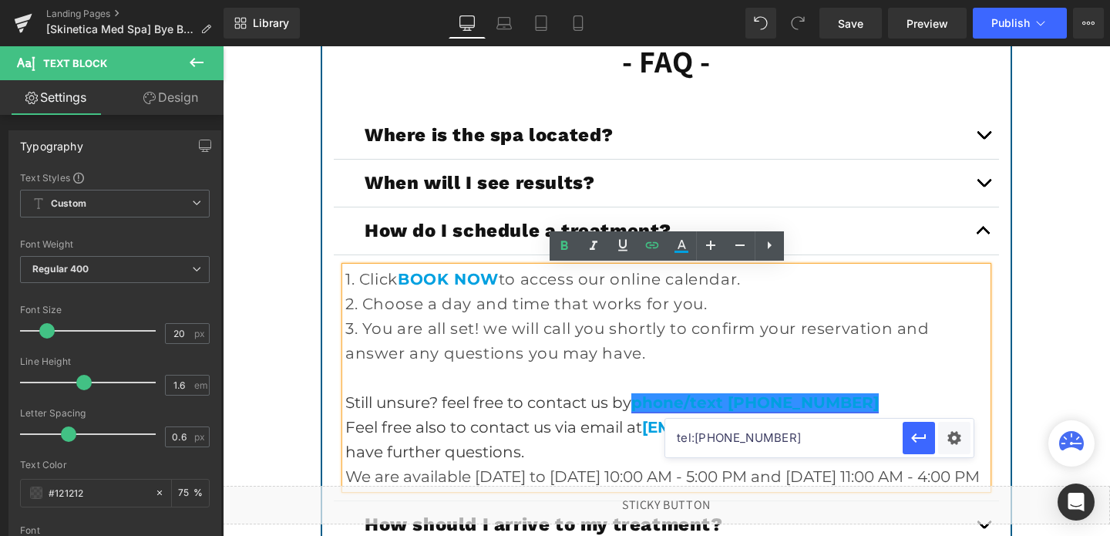
click at [788, 406] on link "phone/text [PHONE_NUMBER]" at bounding box center [754, 402] width 247 height 18
click at [926, 441] on icon "button" at bounding box center [918, 437] width 18 height 18
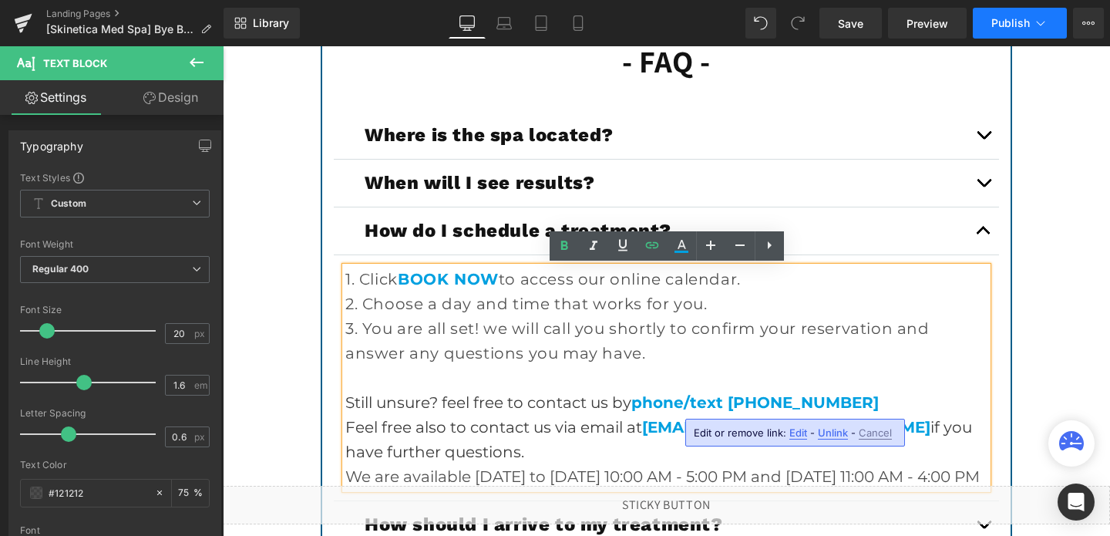
click at [1014, 22] on span "Publish" at bounding box center [1010, 23] width 39 height 12
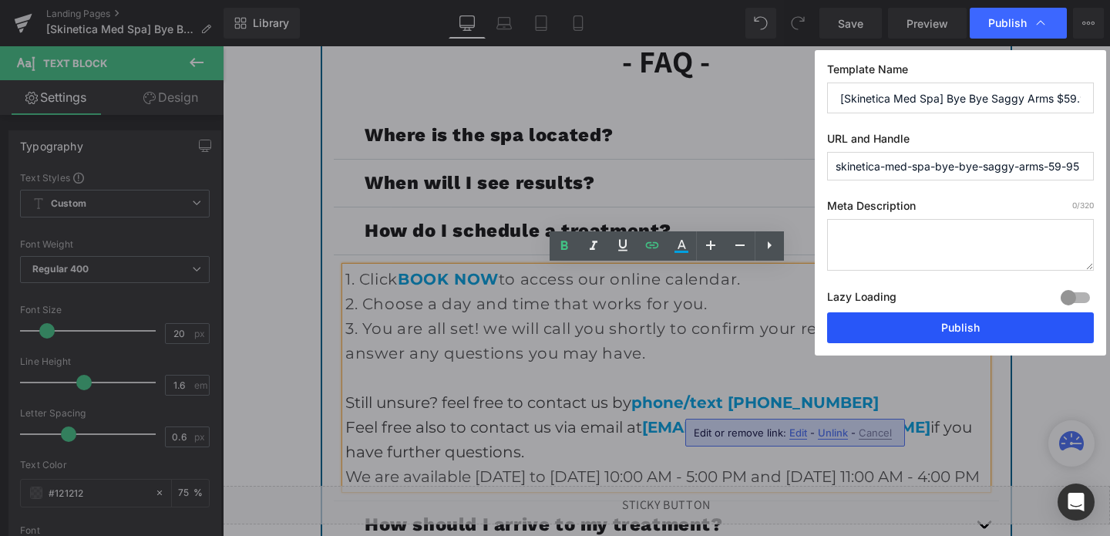
drag, startPoint x: 899, startPoint y: 333, endPoint x: 603, endPoint y: 334, distance: 296.7
click at [899, 333] on button "Publish" at bounding box center [960, 327] width 267 height 31
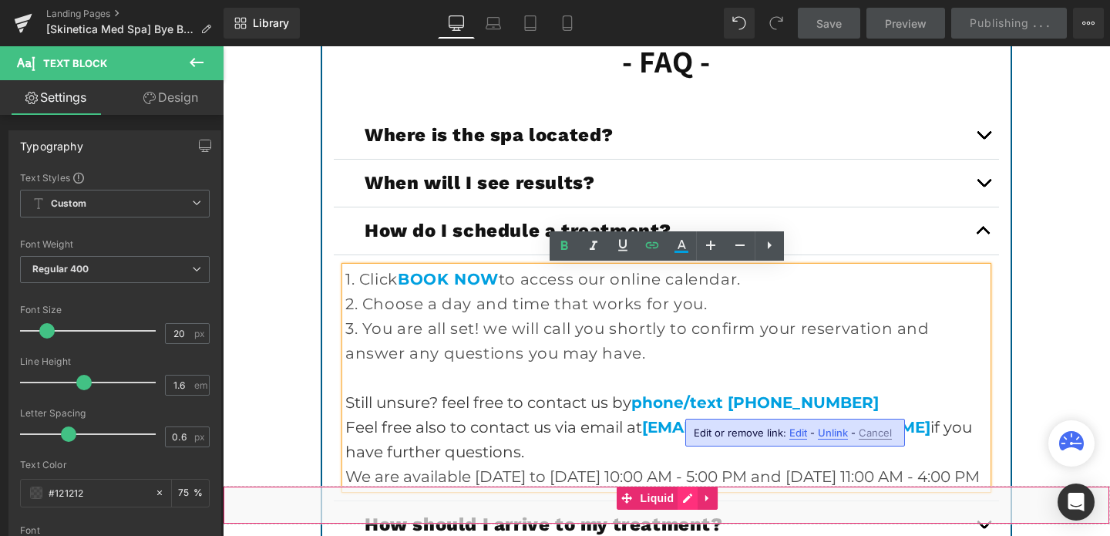
click at [690, 499] on div "Liquid" at bounding box center [666, 505] width 887 height 39
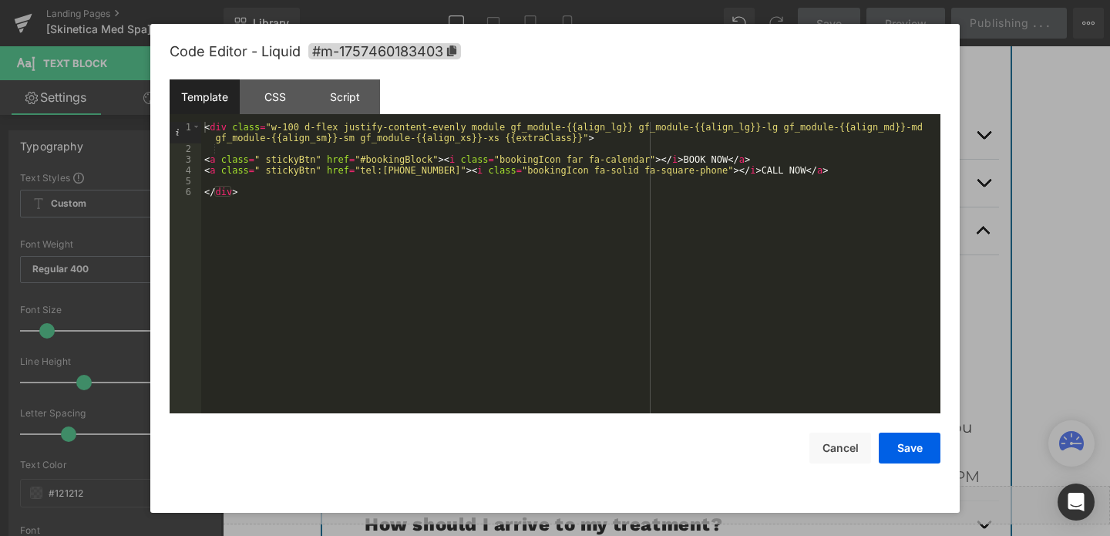
click at [688, 499] on div "Code Editor - Liquid #m-1757460183403 Template CSS Script Data 1 2 3 4 5 6 < di…" at bounding box center [555, 268] width 771 height 489
click at [851, 442] on button "Cancel" at bounding box center [840, 447] width 62 height 31
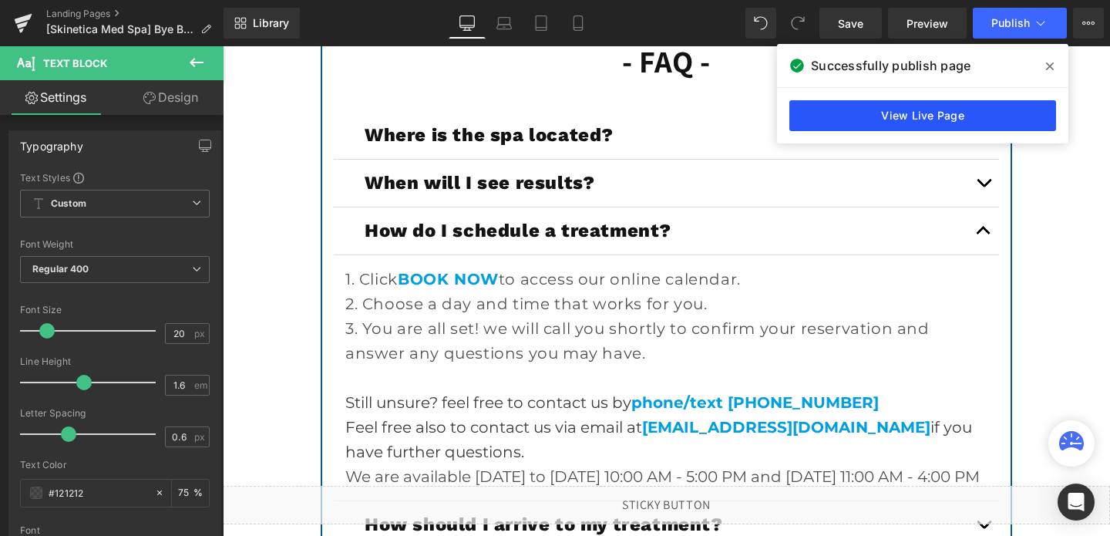
click at [929, 121] on link "View Live Page" at bounding box center [922, 115] width 267 height 31
